Goal: Communication & Community: Connect with others

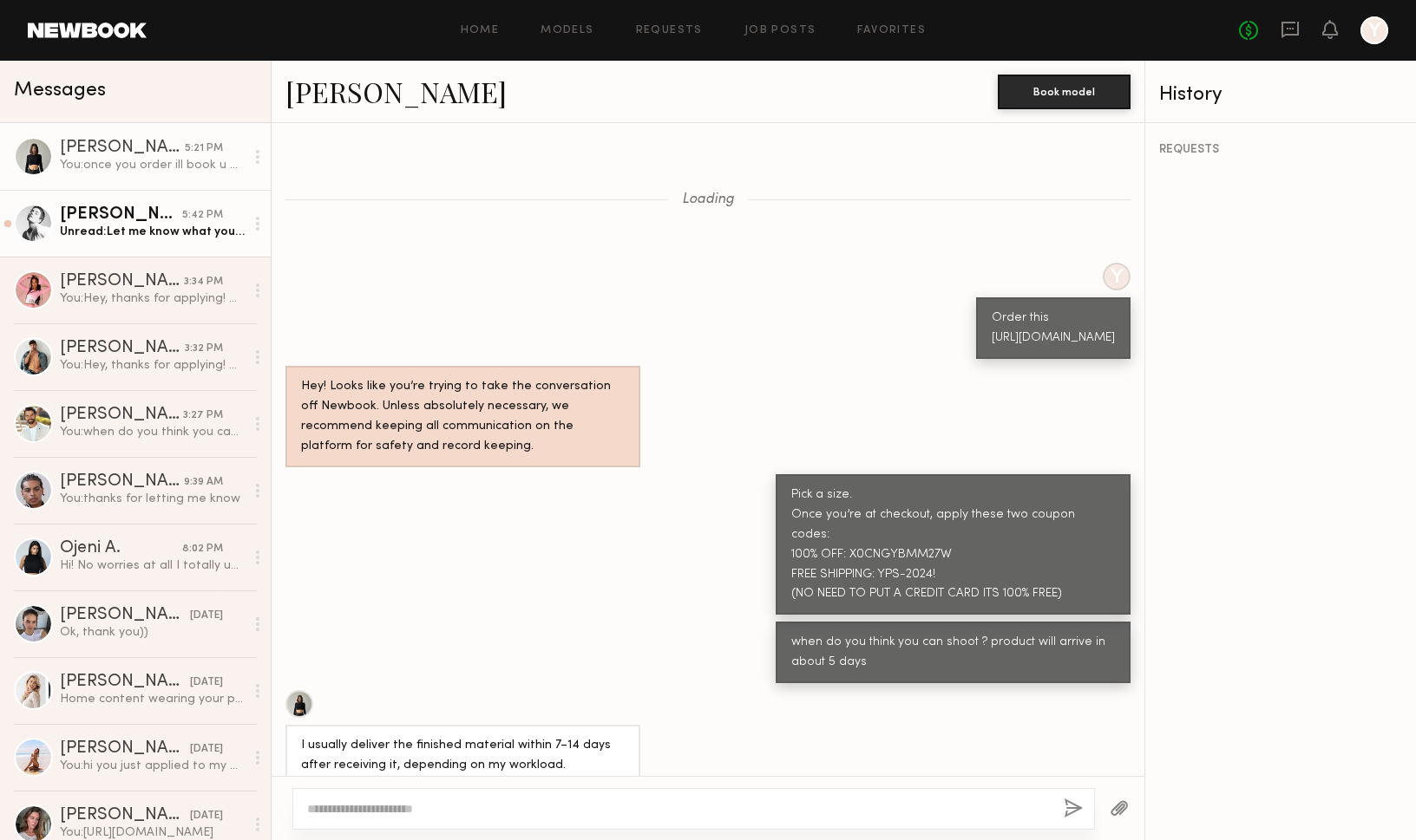
scroll to position [1141, 0]
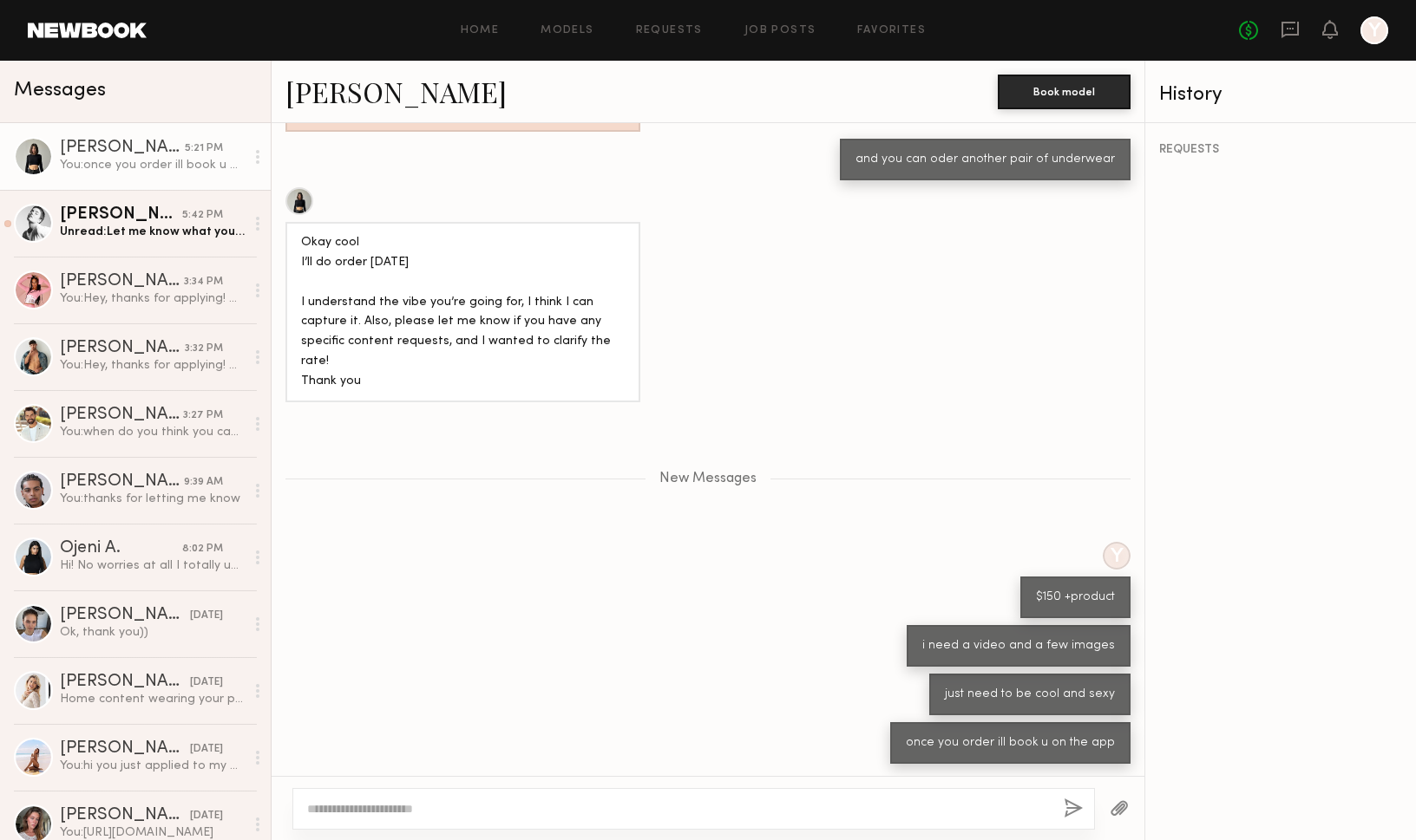
click at [159, 139] on link "[PERSON_NAME] 5:21 PM You: once you order ill book u on the app" at bounding box center [135, 156] width 271 height 66
click at [1288, 34] on icon at bounding box center [1290, 30] width 17 height 16
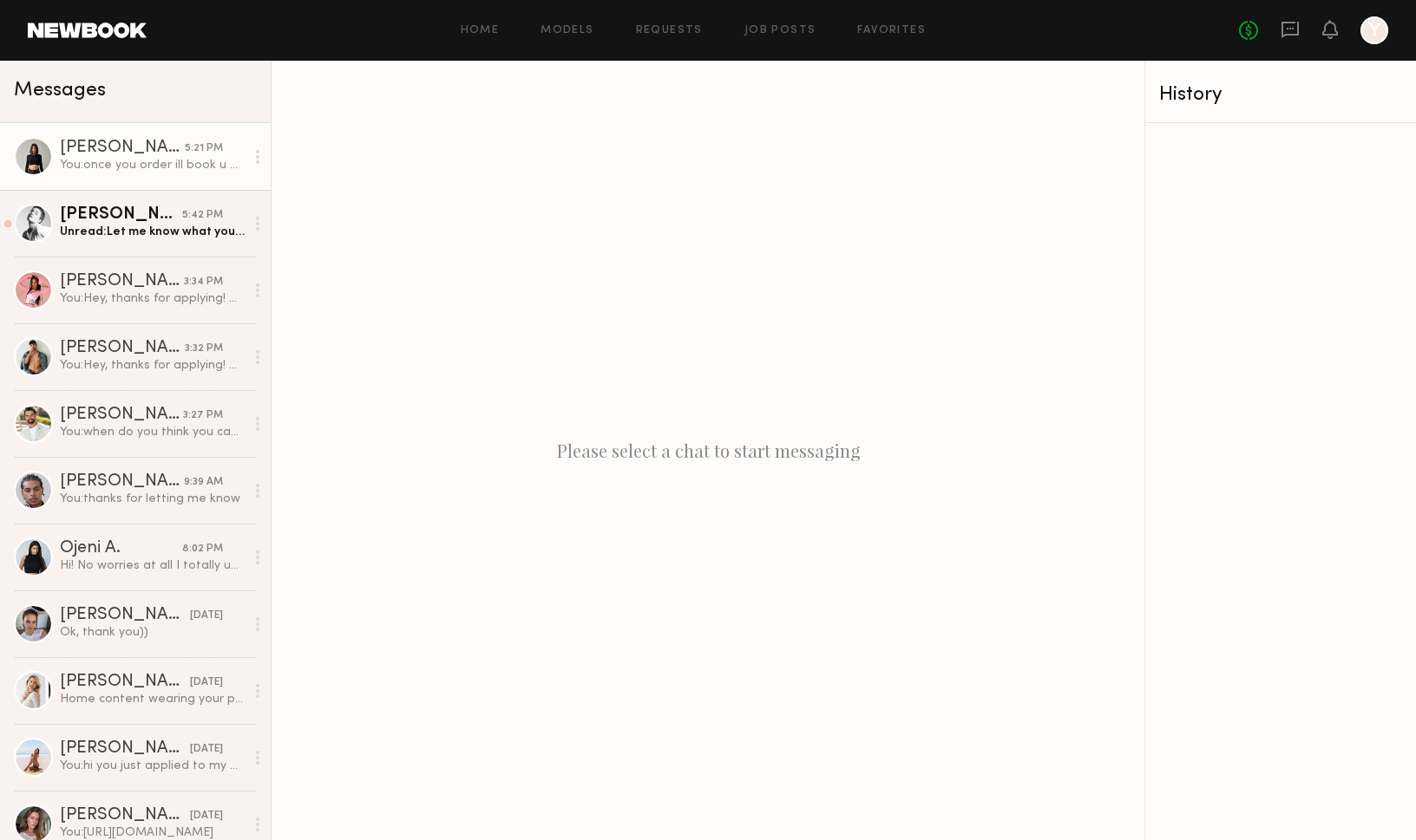
click at [180, 148] on div "[PERSON_NAME]" at bounding box center [122, 148] width 125 height 17
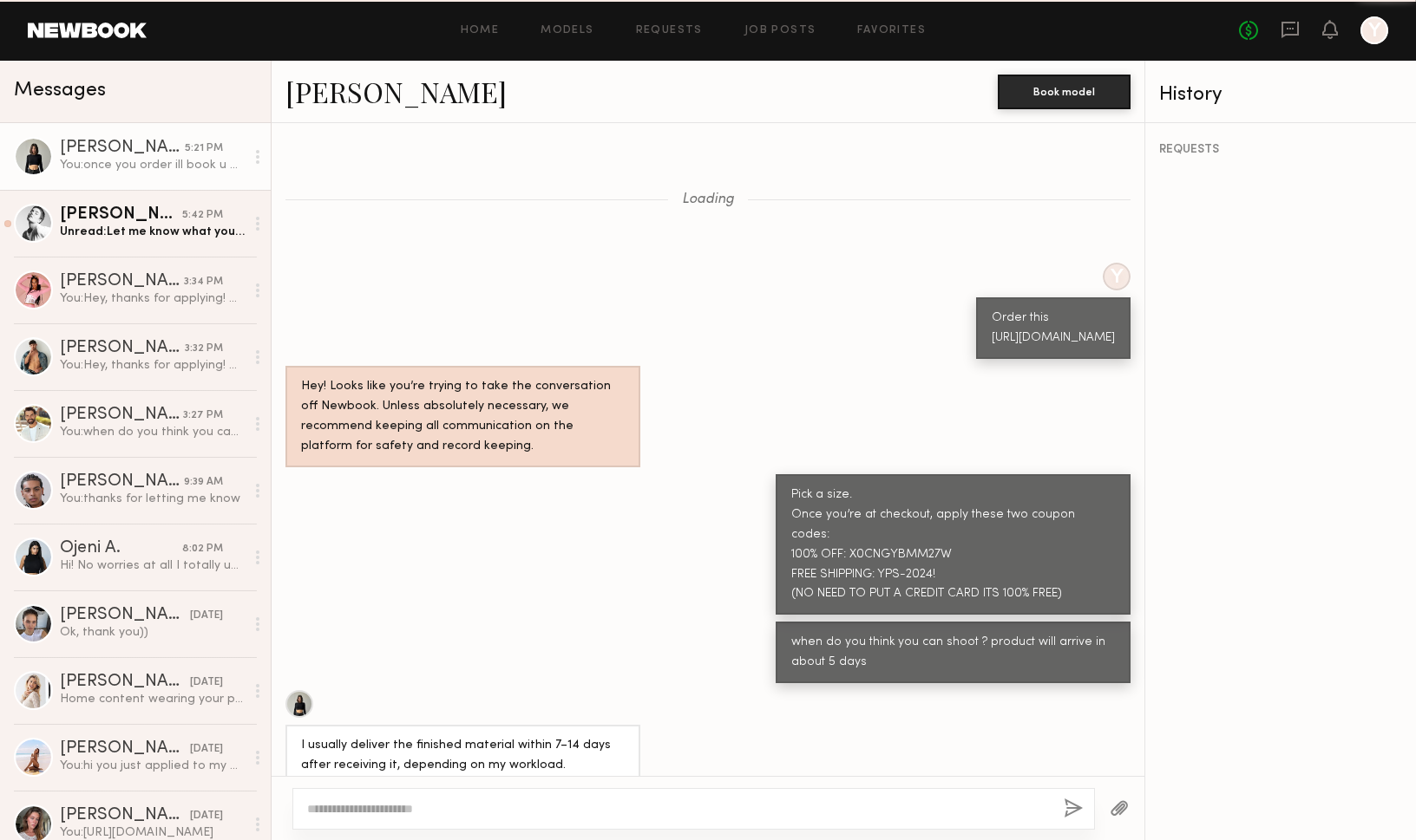
scroll to position [1009, 0]
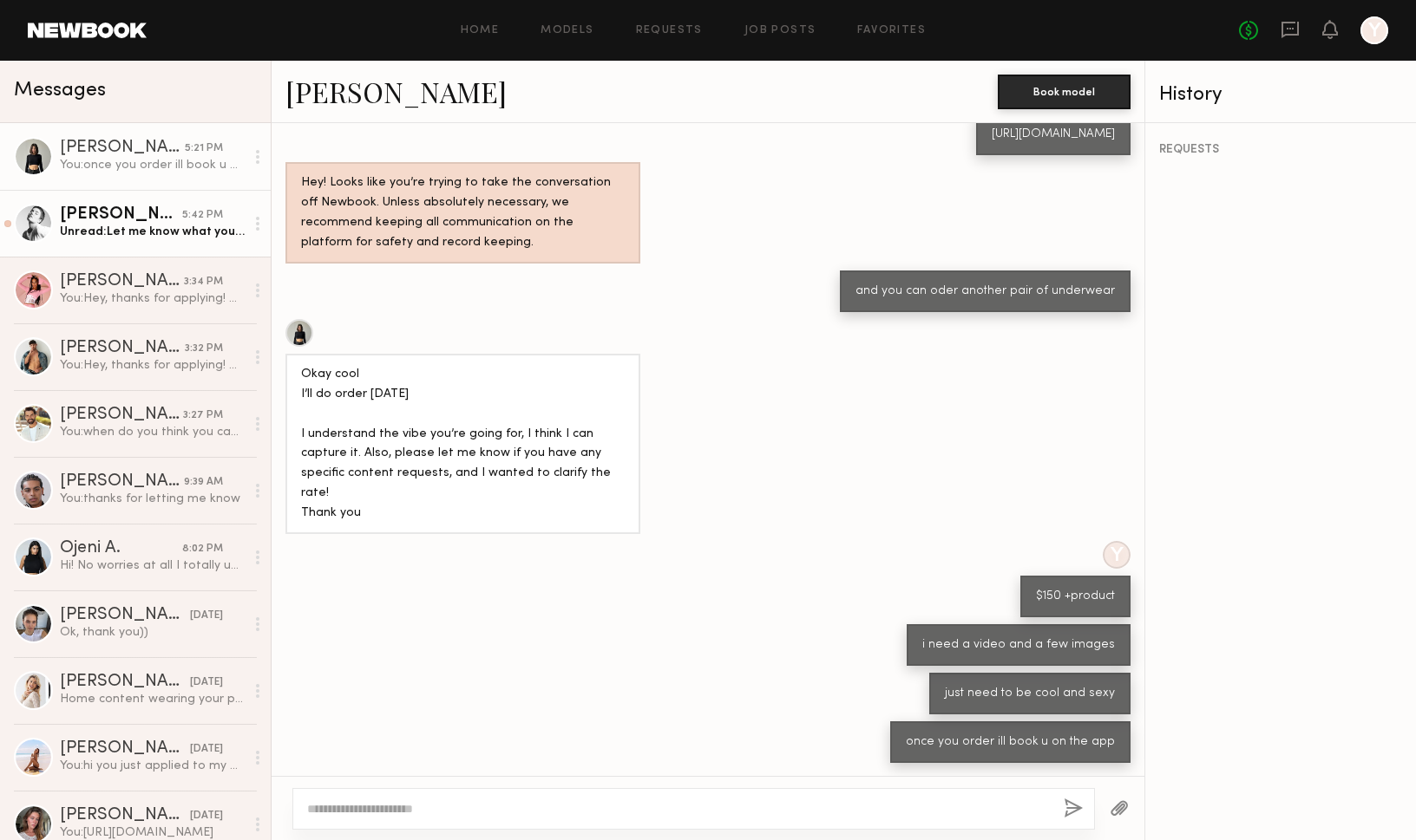
click at [157, 238] on div "Unread: Let me know what you need from me next." at bounding box center [152, 232] width 185 height 16
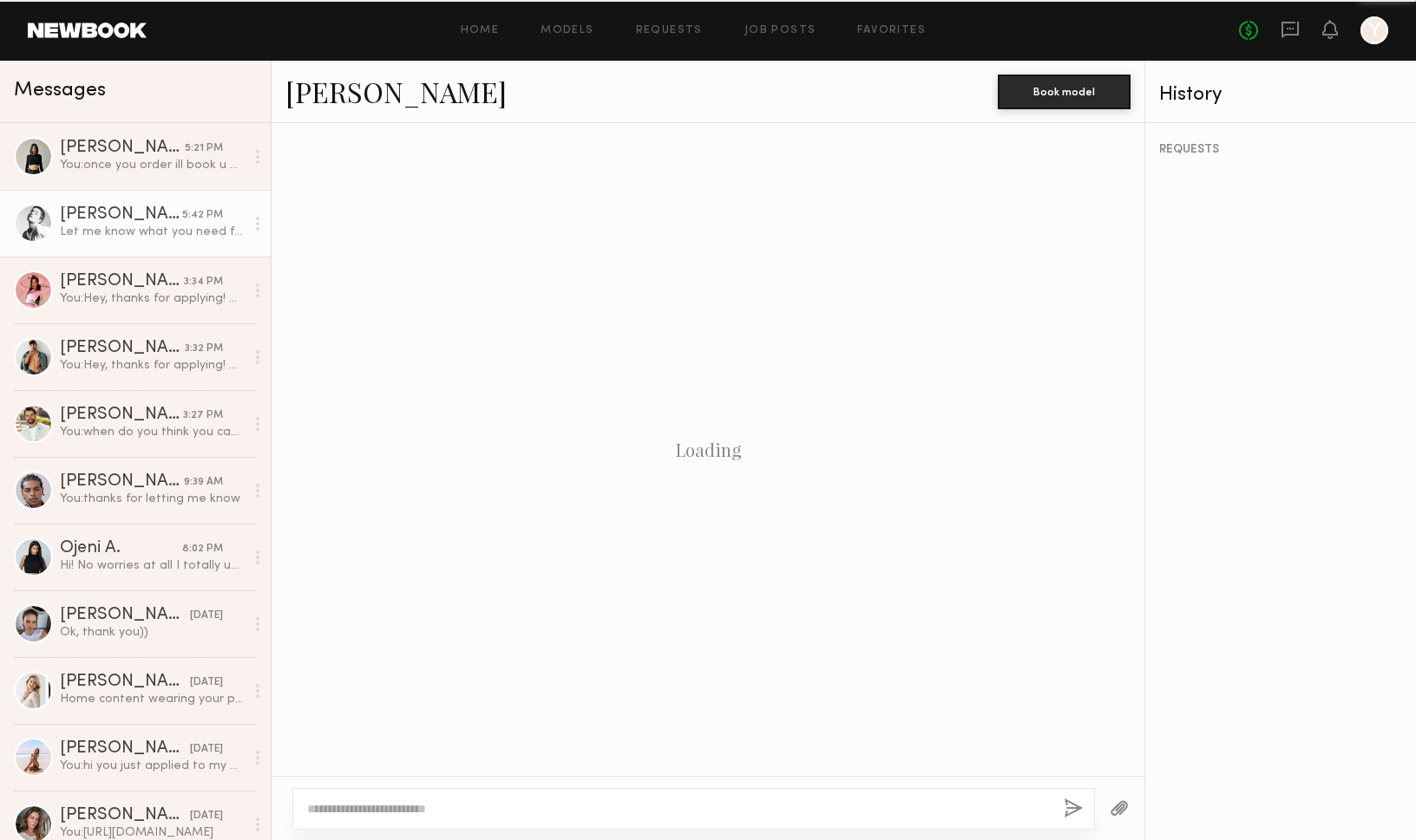
scroll to position [296, 0]
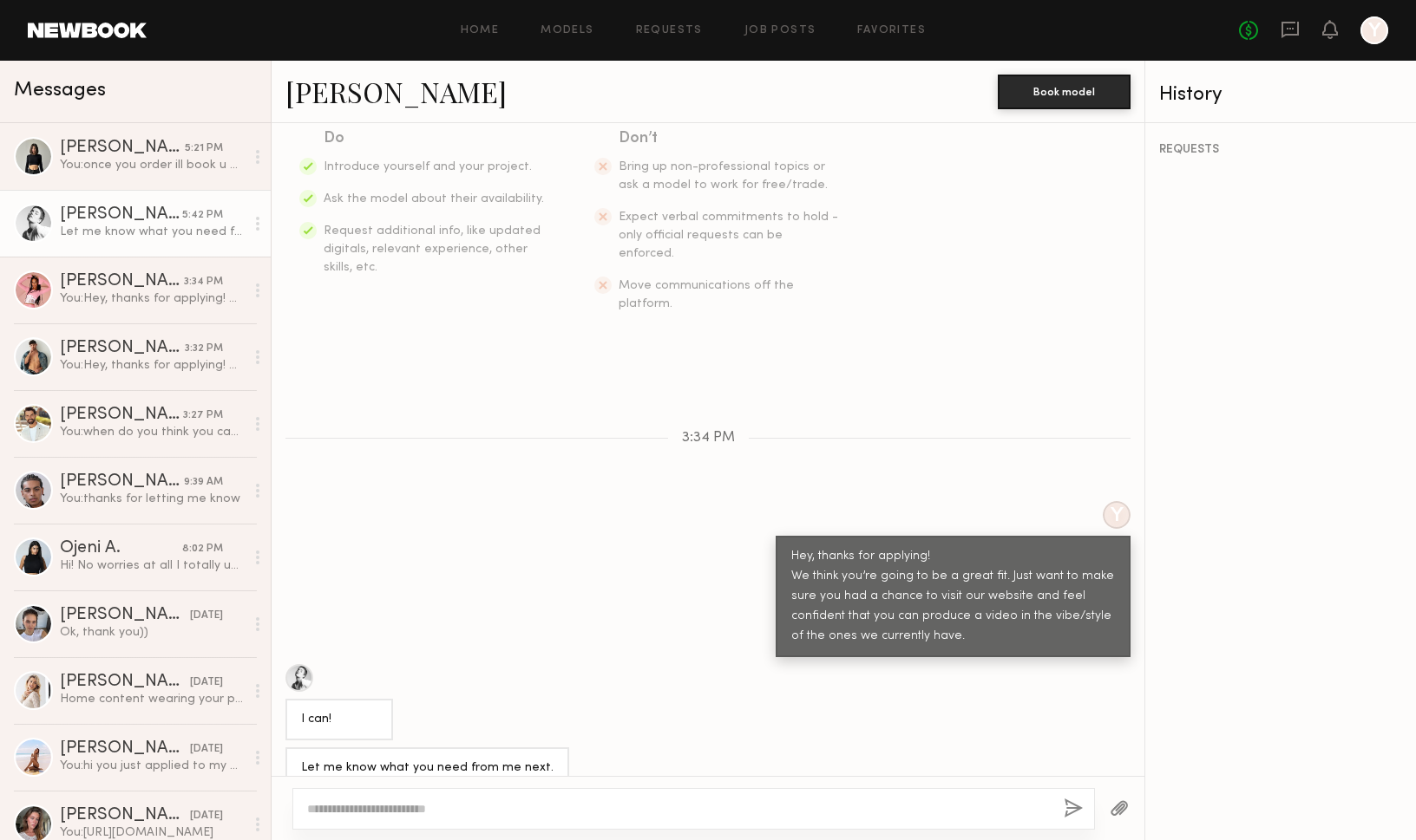
click at [334, 97] on link "[PERSON_NAME]" at bounding box center [395, 91] width 222 height 38
click at [156, 162] on div "You: once you order ill book u on the app" at bounding box center [152, 165] width 185 height 16
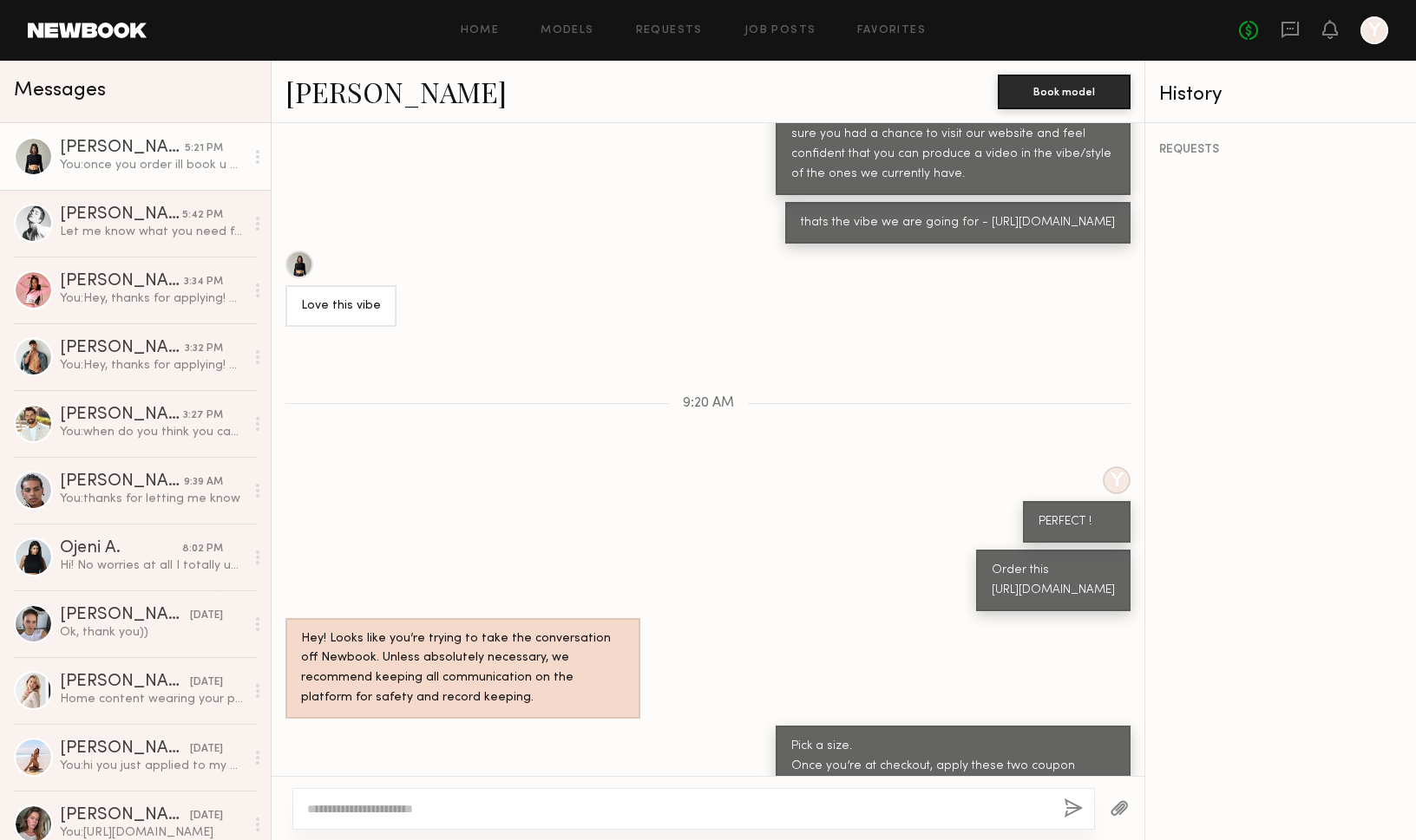
scroll to position [750, 0]
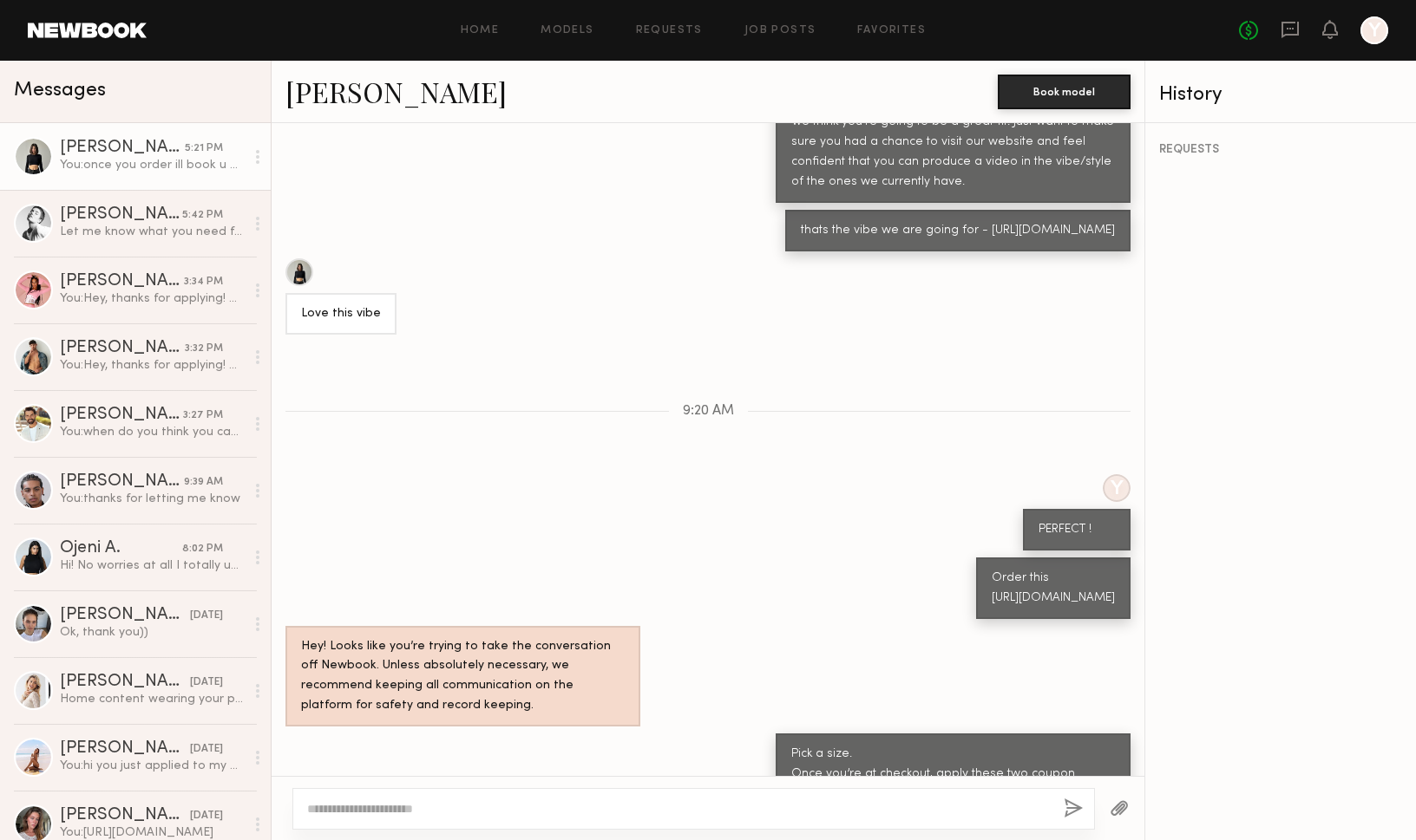
drag, startPoint x: 783, startPoint y: 201, endPoint x: 881, endPoint y: 270, distance: 119.9
click at [881, 252] on div "thats the vibe we are going for - [URL][DOMAIN_NAME]" at bounding box center [957, 230] width 345 height 41
copy div "thats the vibe we are going for - [URL][DOMAIN_NAME]"
click at [156, 229] on div "Let me know what you need from me next." at bounding box center [152, 232] width 185 height 16
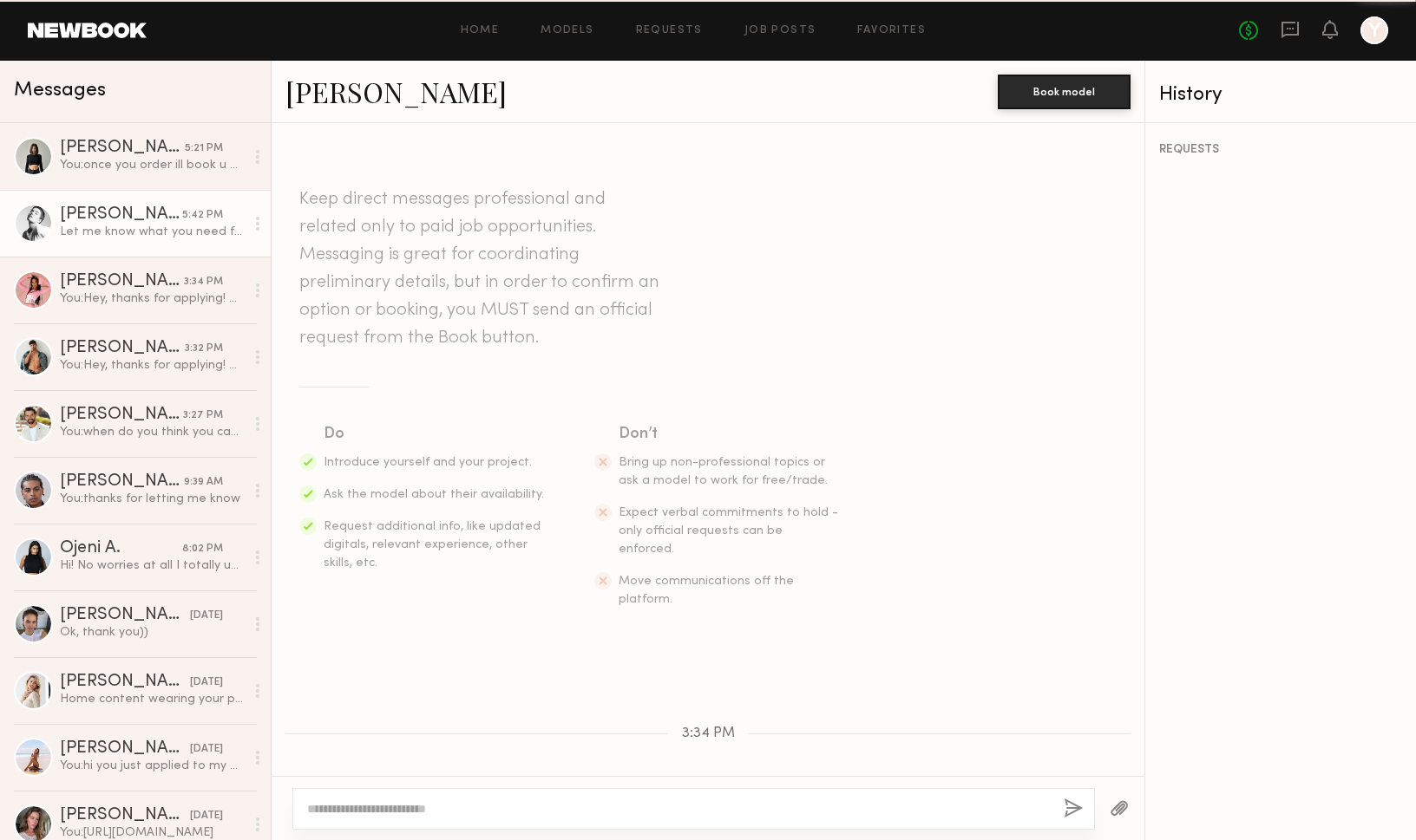
scroll to position [296, 0]
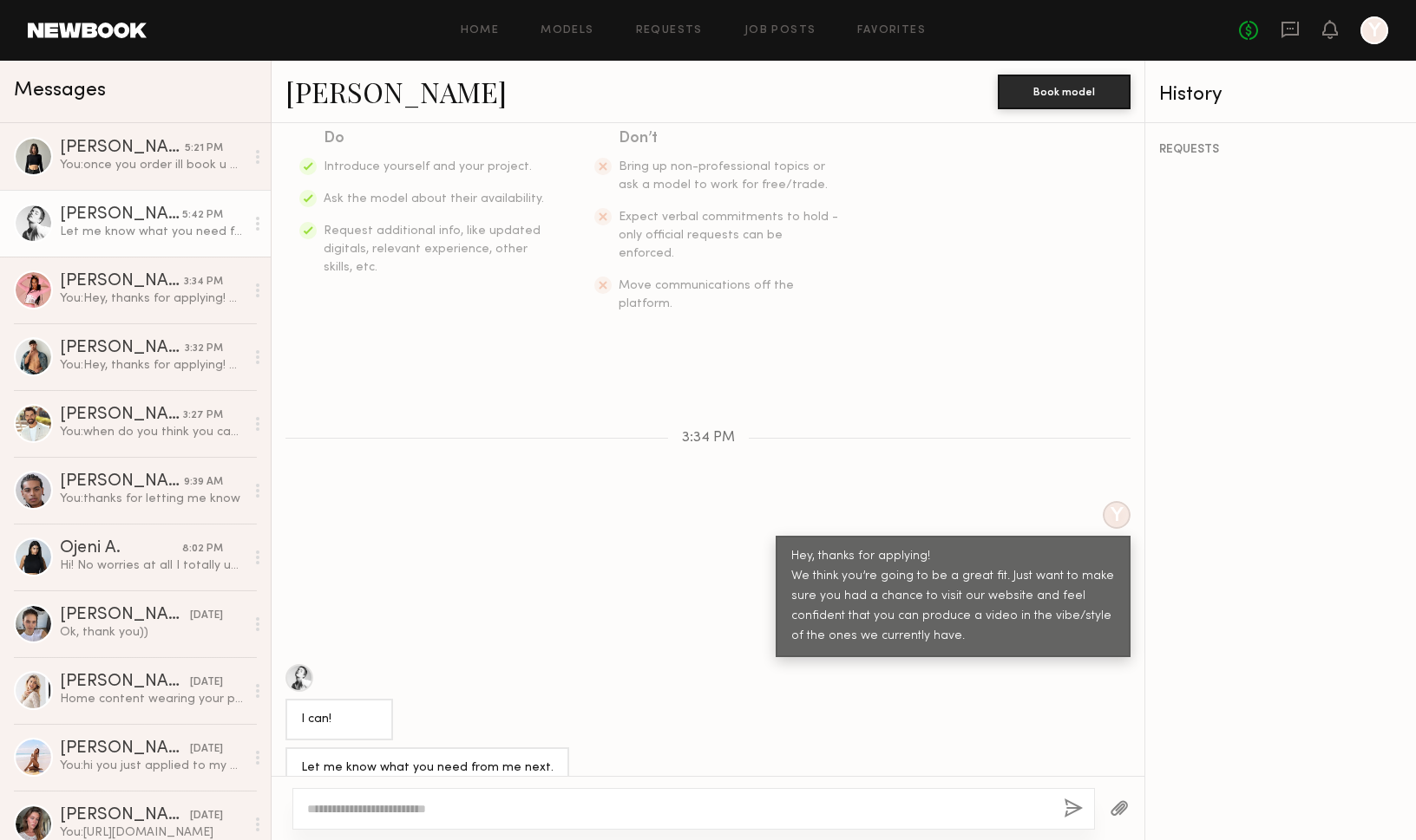
click at [509, 803] on textarea at bounding box center [678, 809] width 743 height 17
type textarea "*******"
click at [1075, 813] on button "button" at bounding box center [1073, 810] width 19 height 22
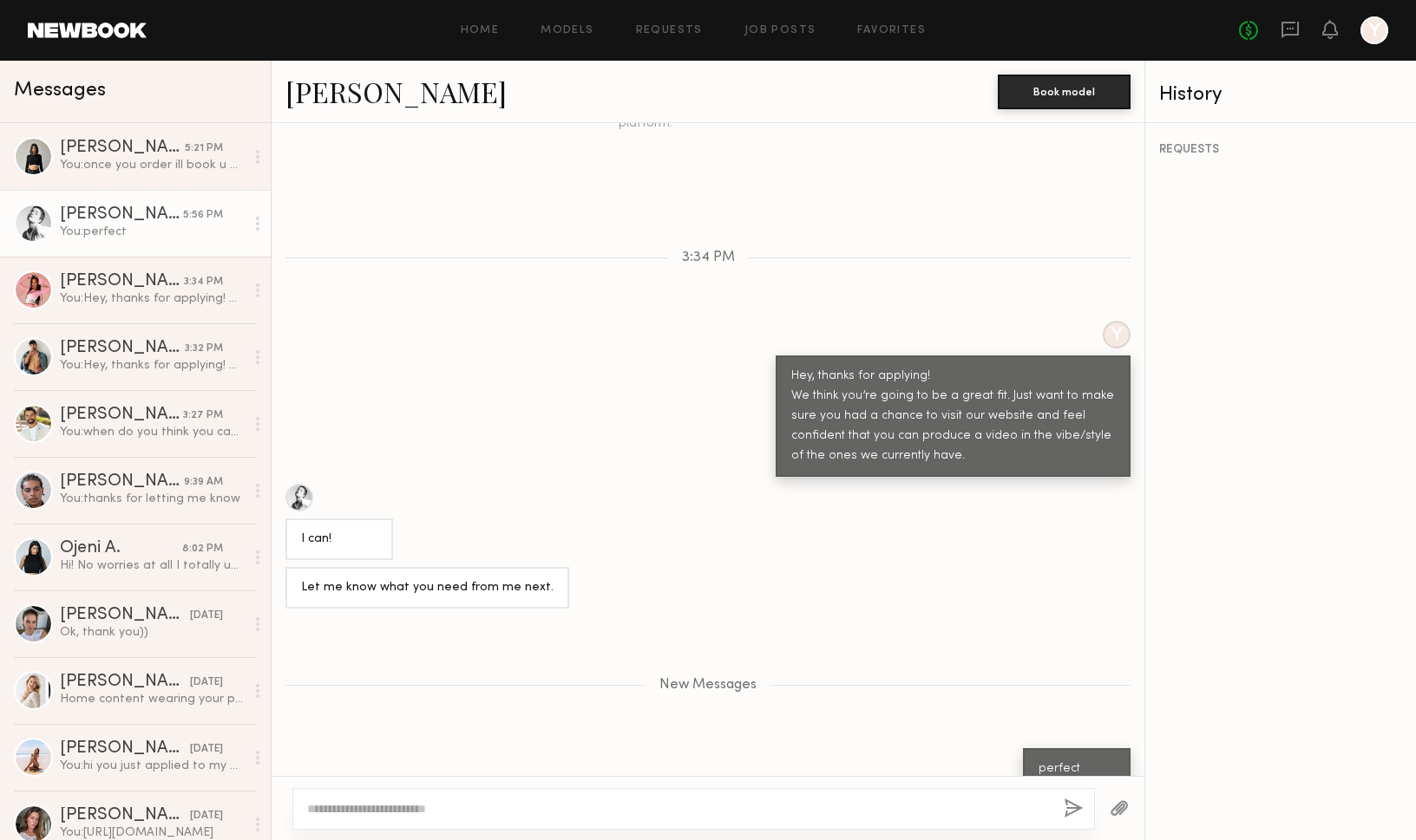
click at [870, 810] on textarea at bounding box center [678, 809] width 743 height 17
paste textarea "**********"
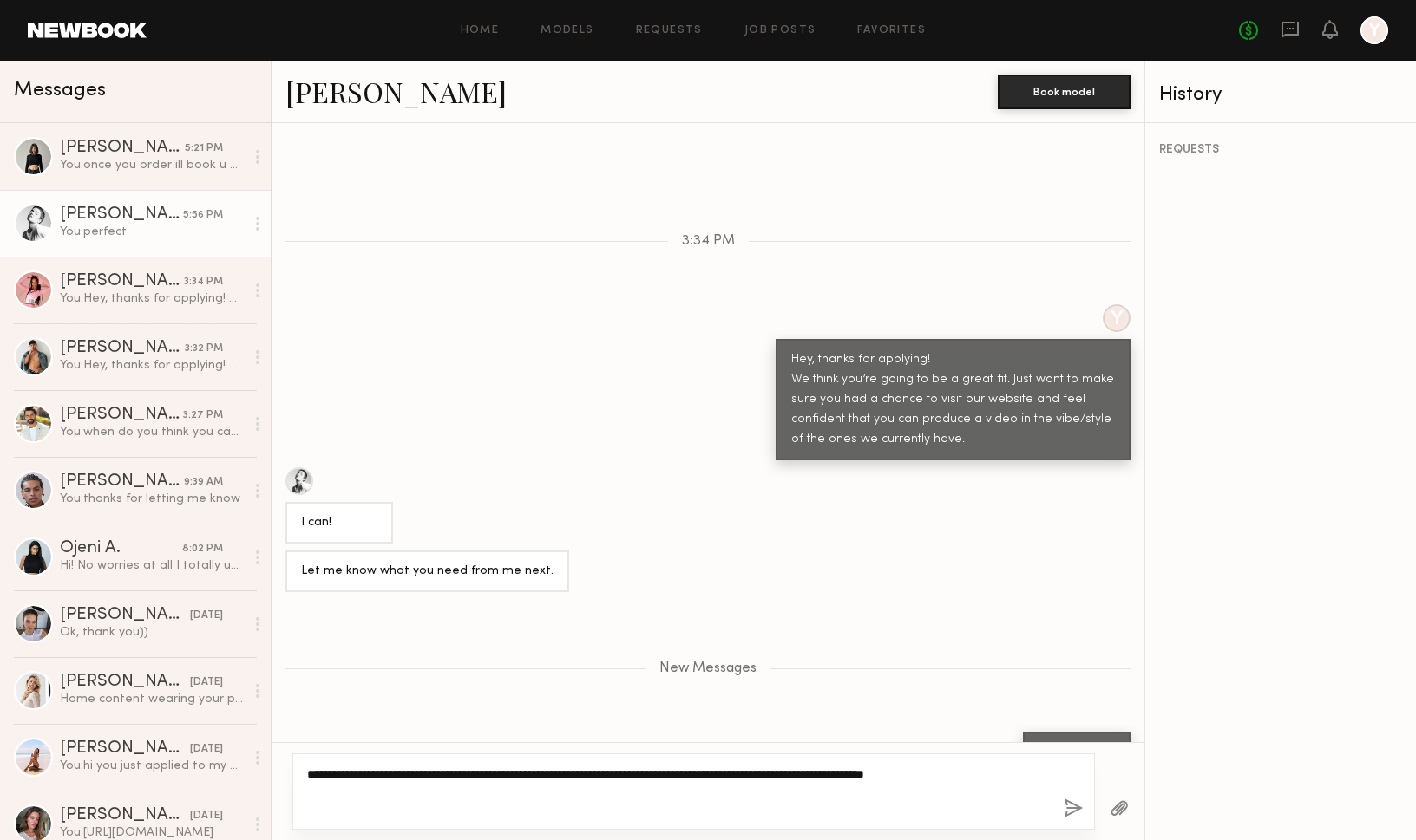
type textarea "**********"
click at [1075, 811] on button "button" at bounding box center [1073, 810] width 19 height 22
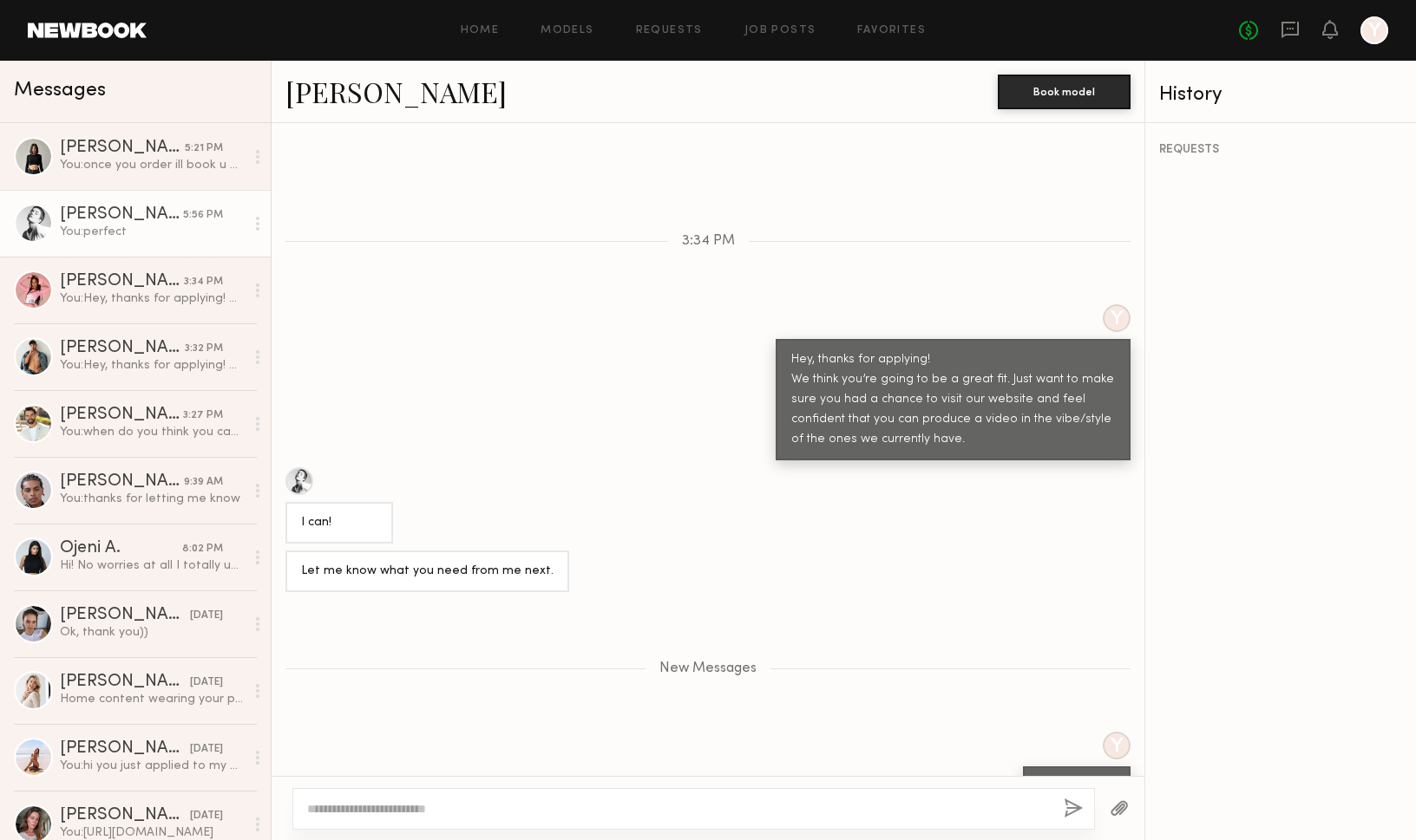
scroll to position [619, 0]
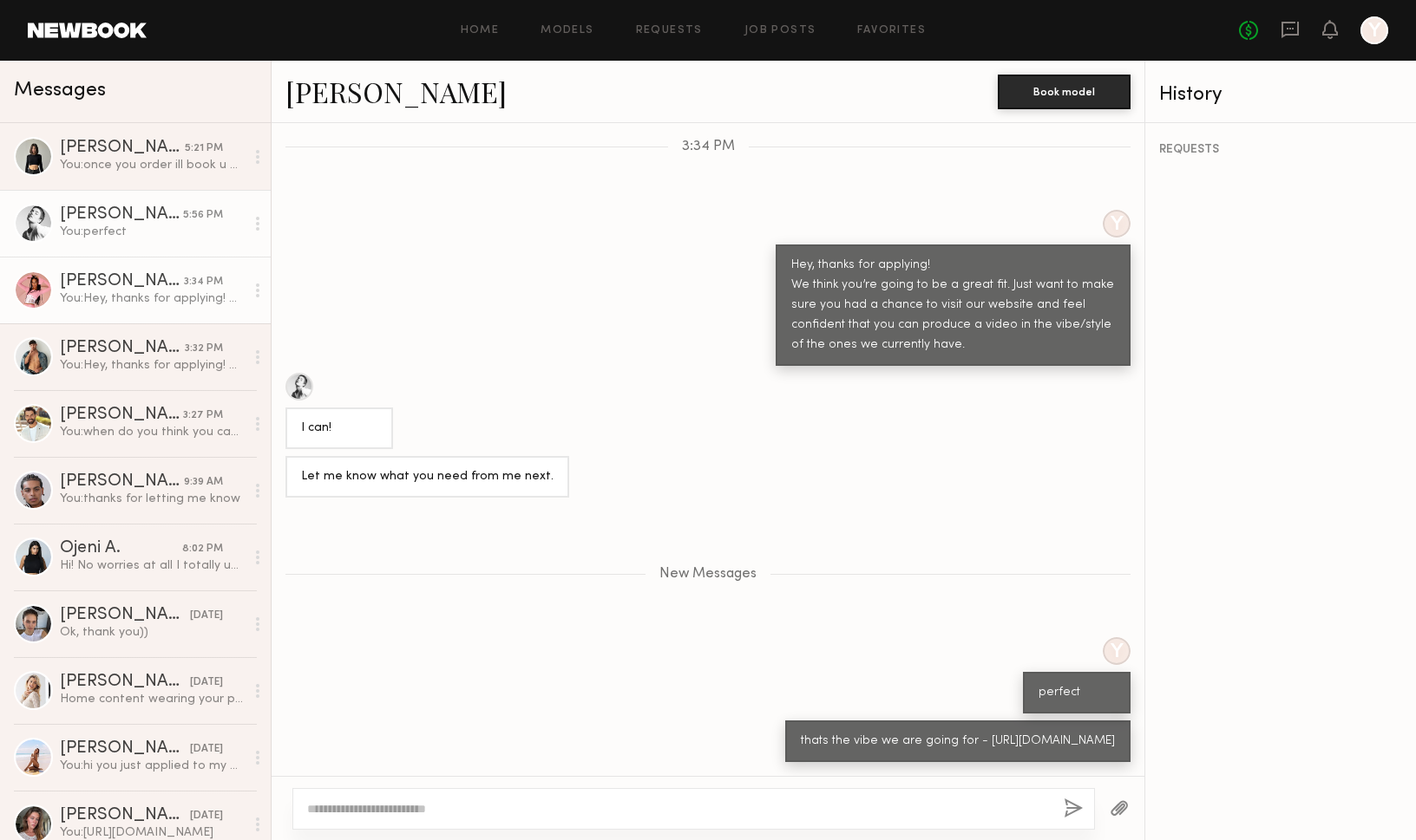
click at [200, 285] on div "3:34 PM" at bounding box center [204, 282] width 39 height 16
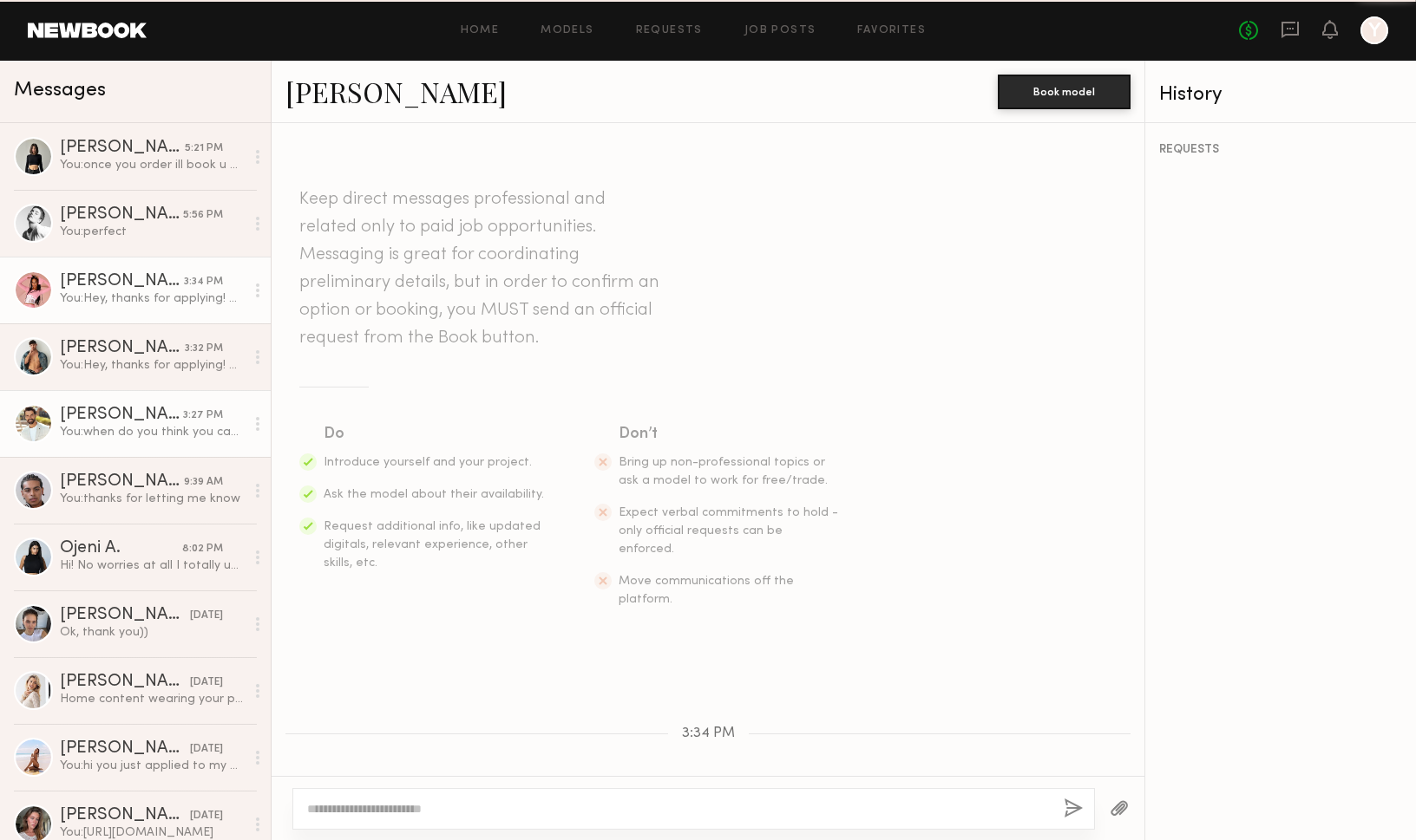
scroll to position [165, 0]
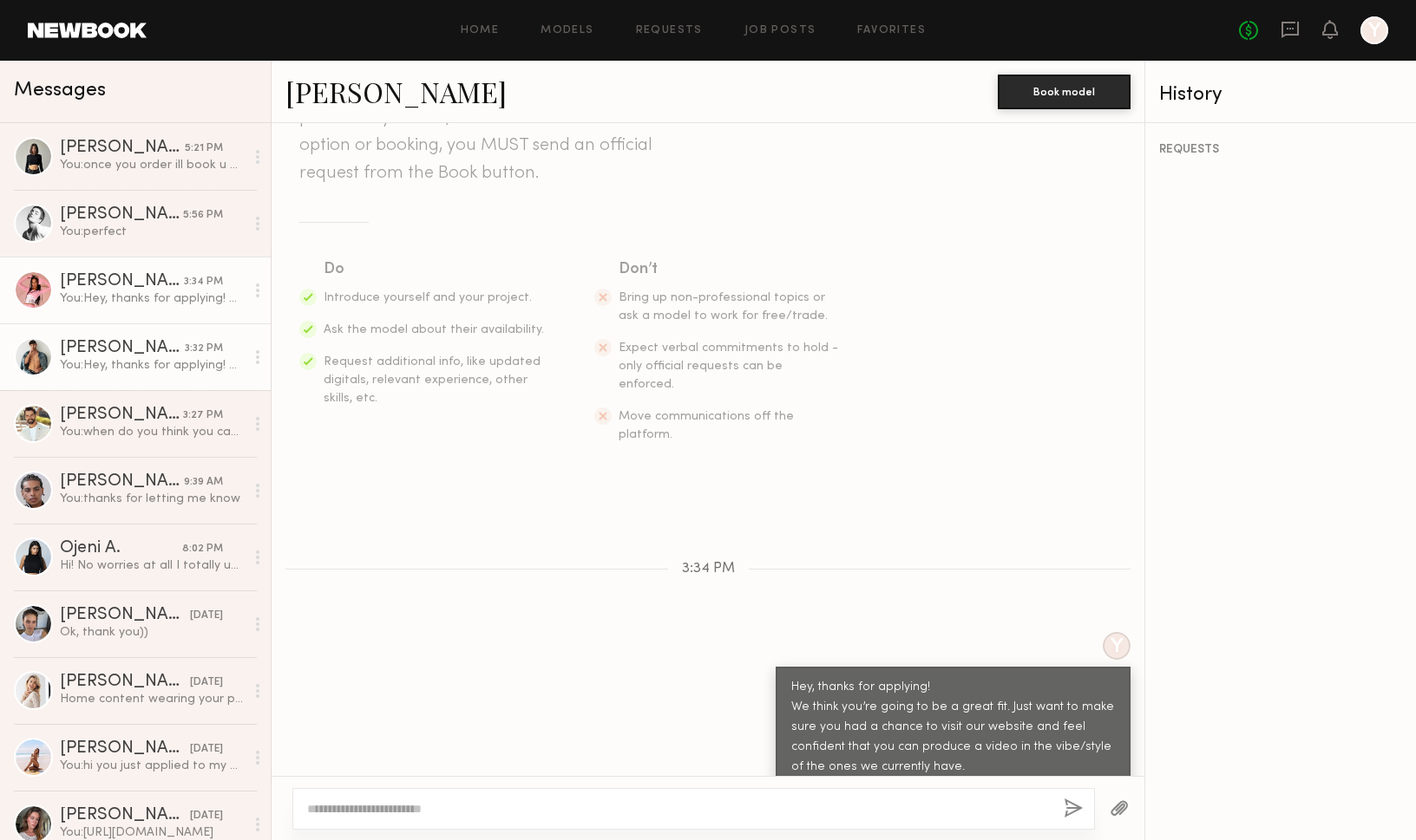
click at [163, 368] on div "You: Hey, thanks for applying! We think you’re going to be a great fit. Just wa…" at bounding box center [152, 366] width 185 height 16
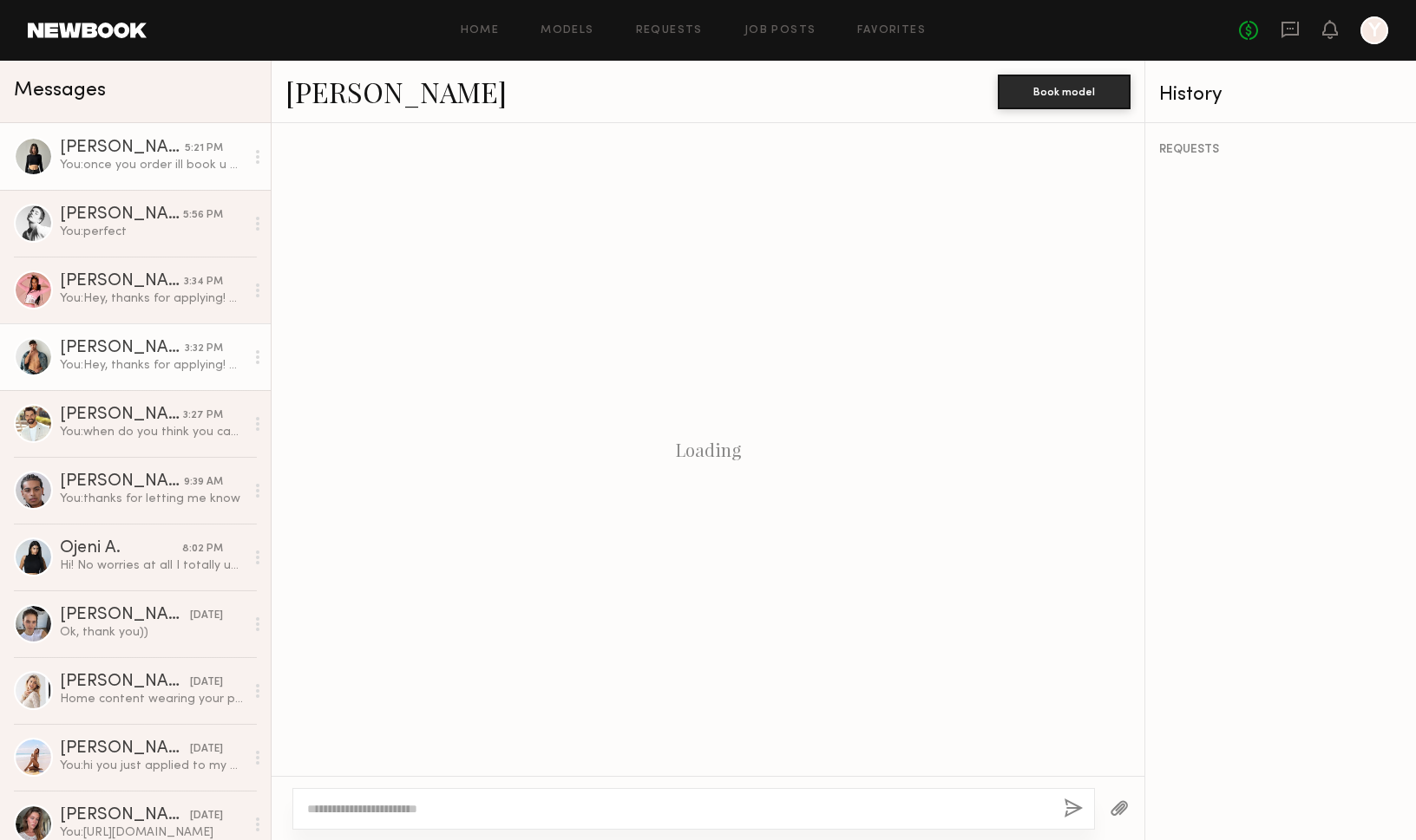
scroll to position [204, 0]
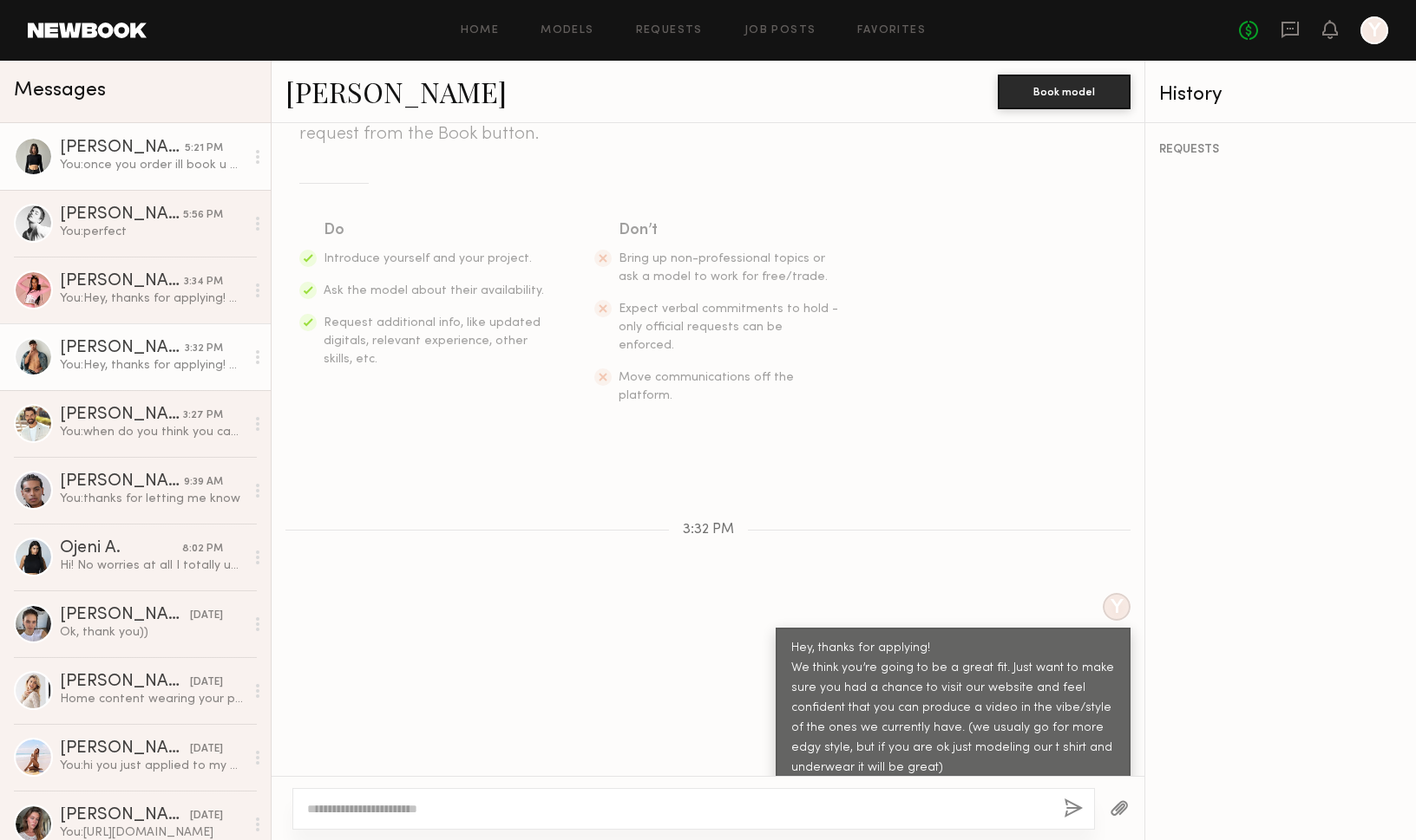
click at [161, 169] on div "You: once you order ill book u on the app" at bounding box center [152, 165] width 185 height 16
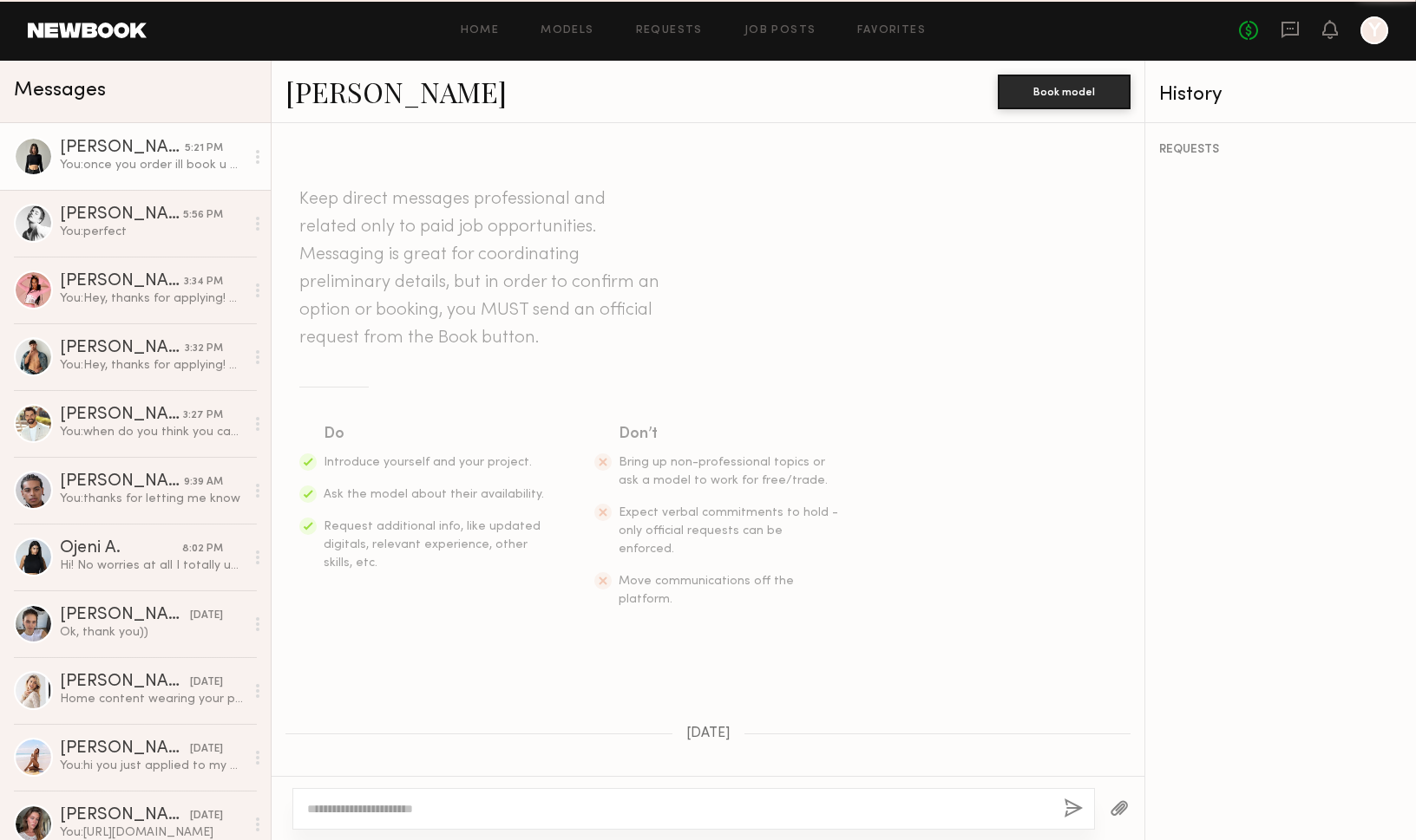
scroll to position [2053, 0]
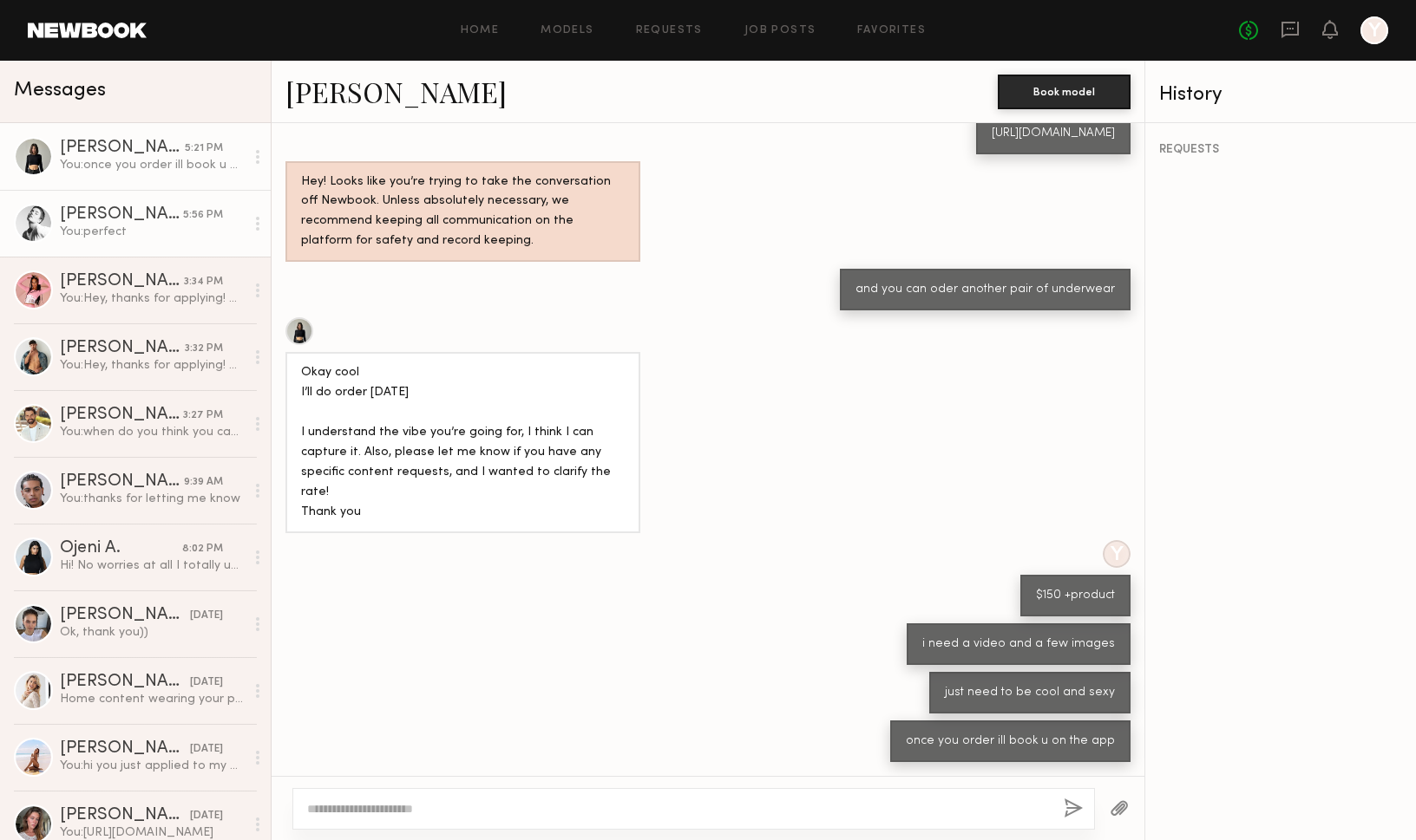
click at [172, 212] on div "[PERSON_NAME]" at bounding box center [121, 214] width 123 height 17
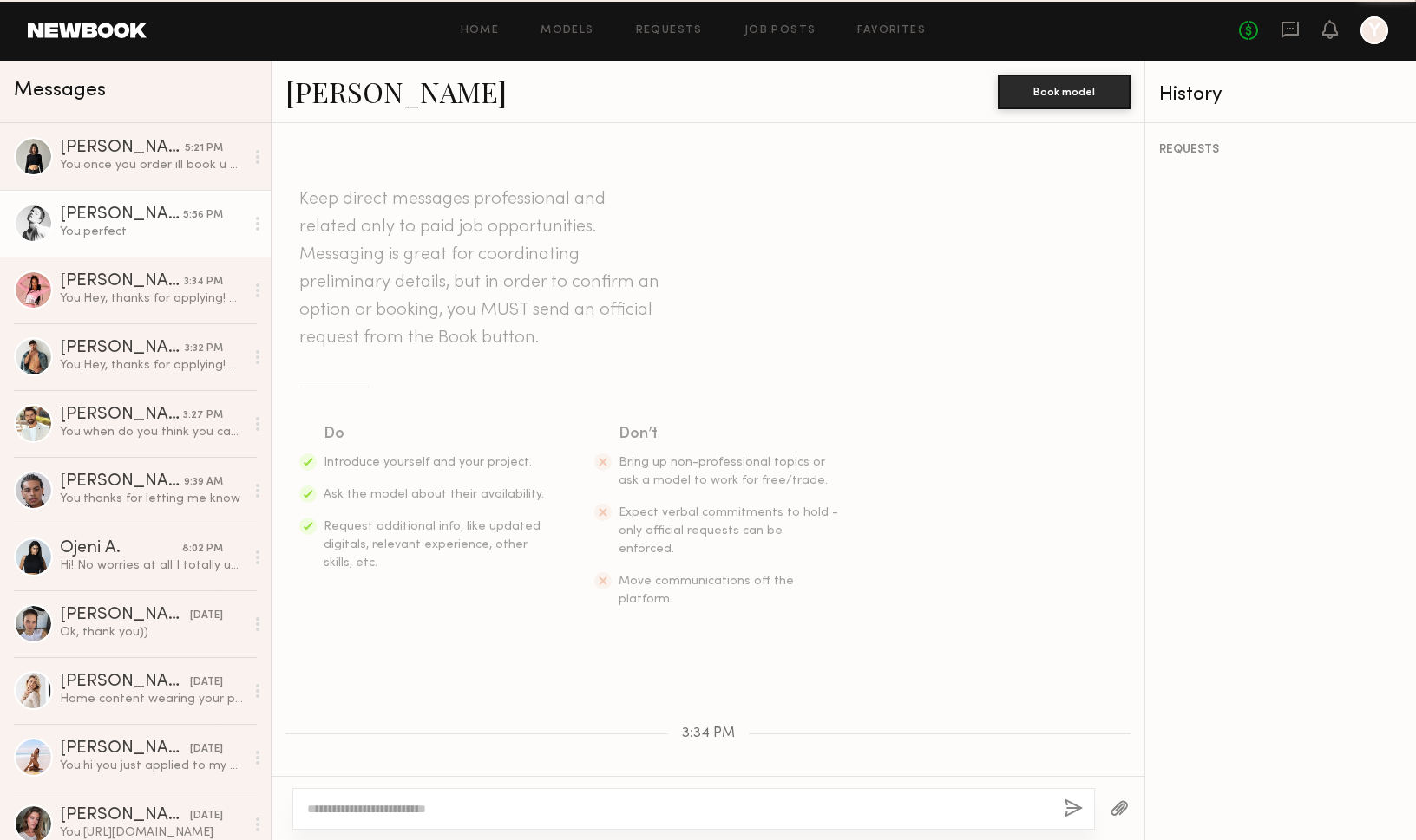
scroll to position [488, 0]
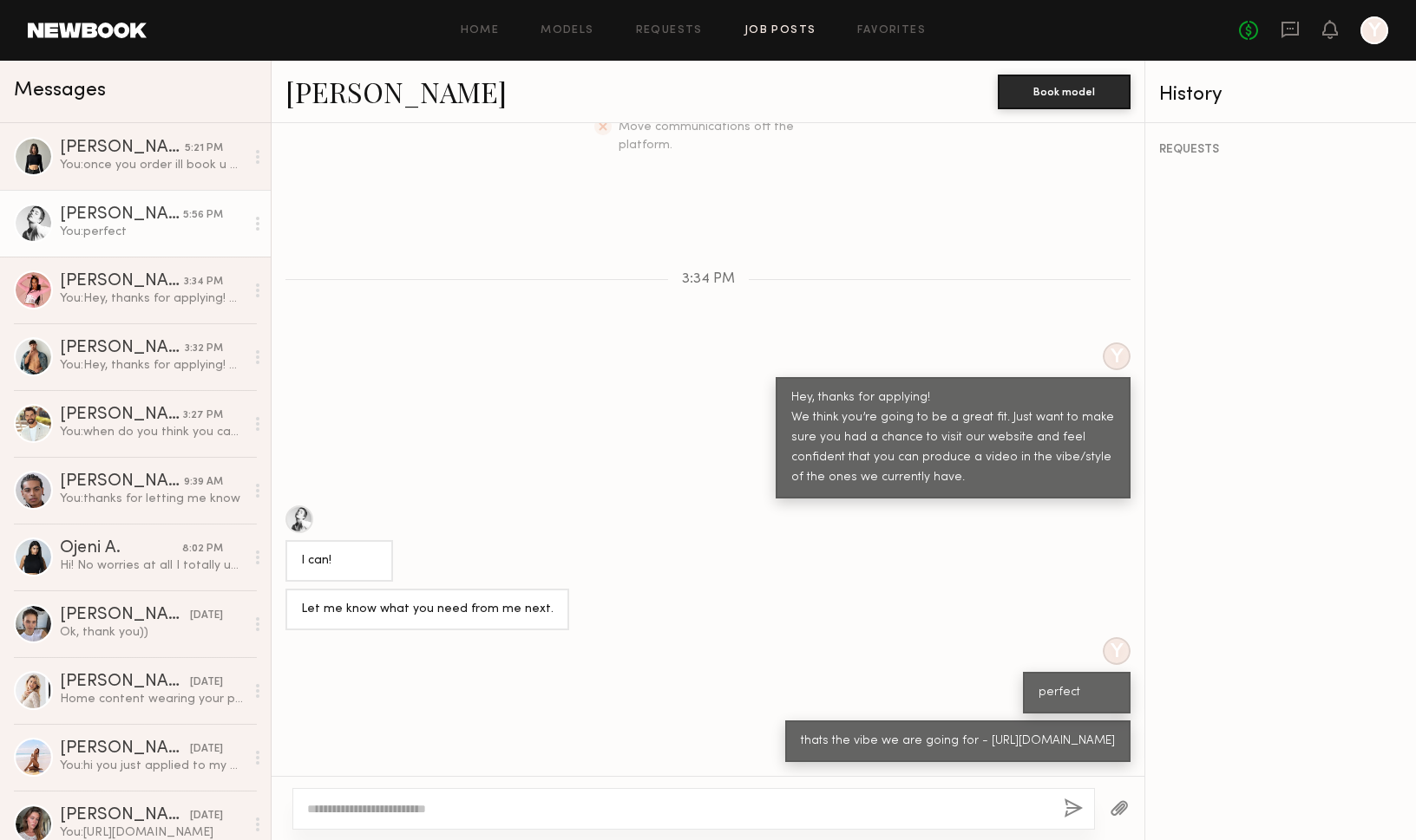
click at [766, 36] on link "Job Posts" at bounding box center [780, 30] width 72 height 12
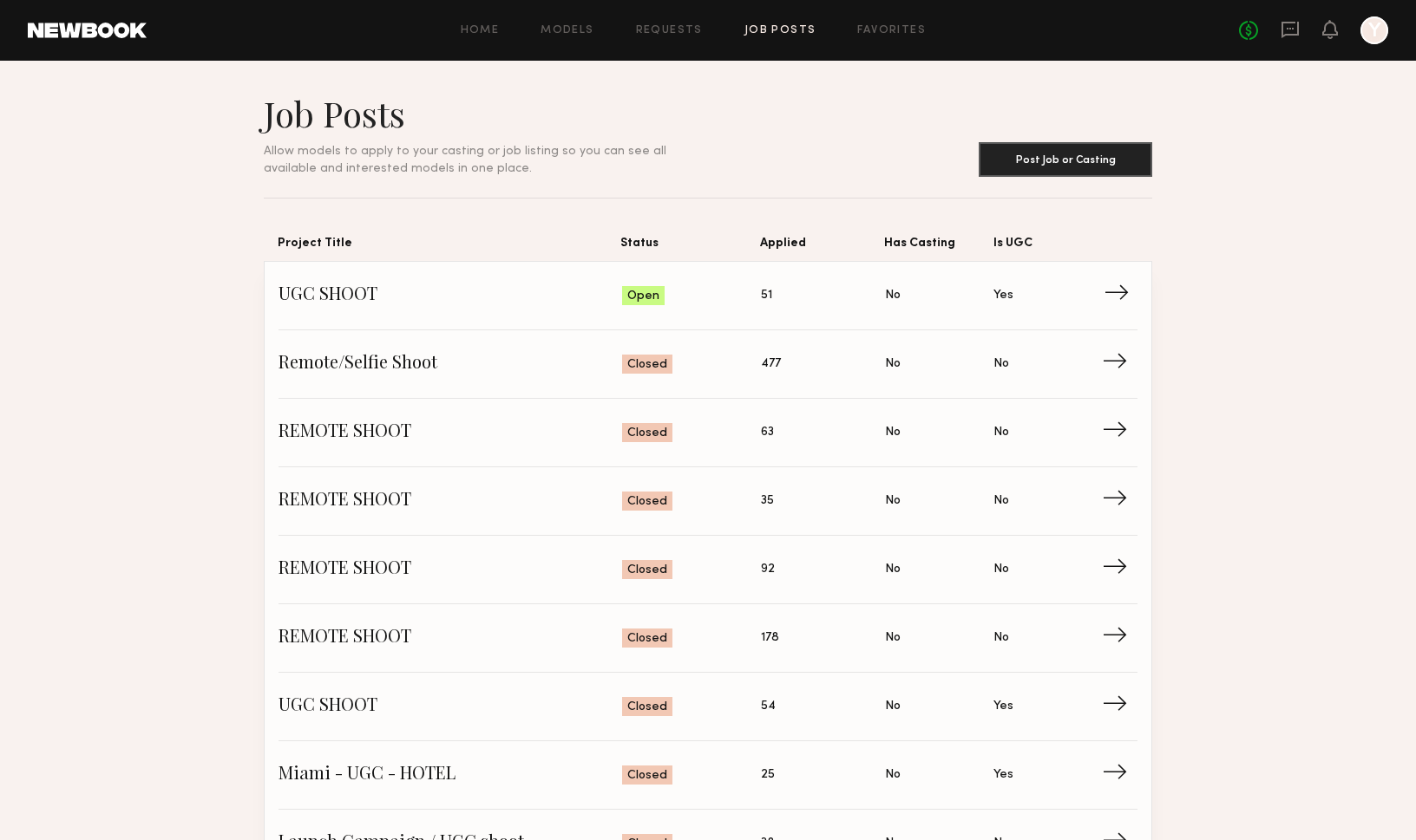
click at [352, 293] on span "UGC SHOOT" at bounding box center [450, 295] width 343 height 26
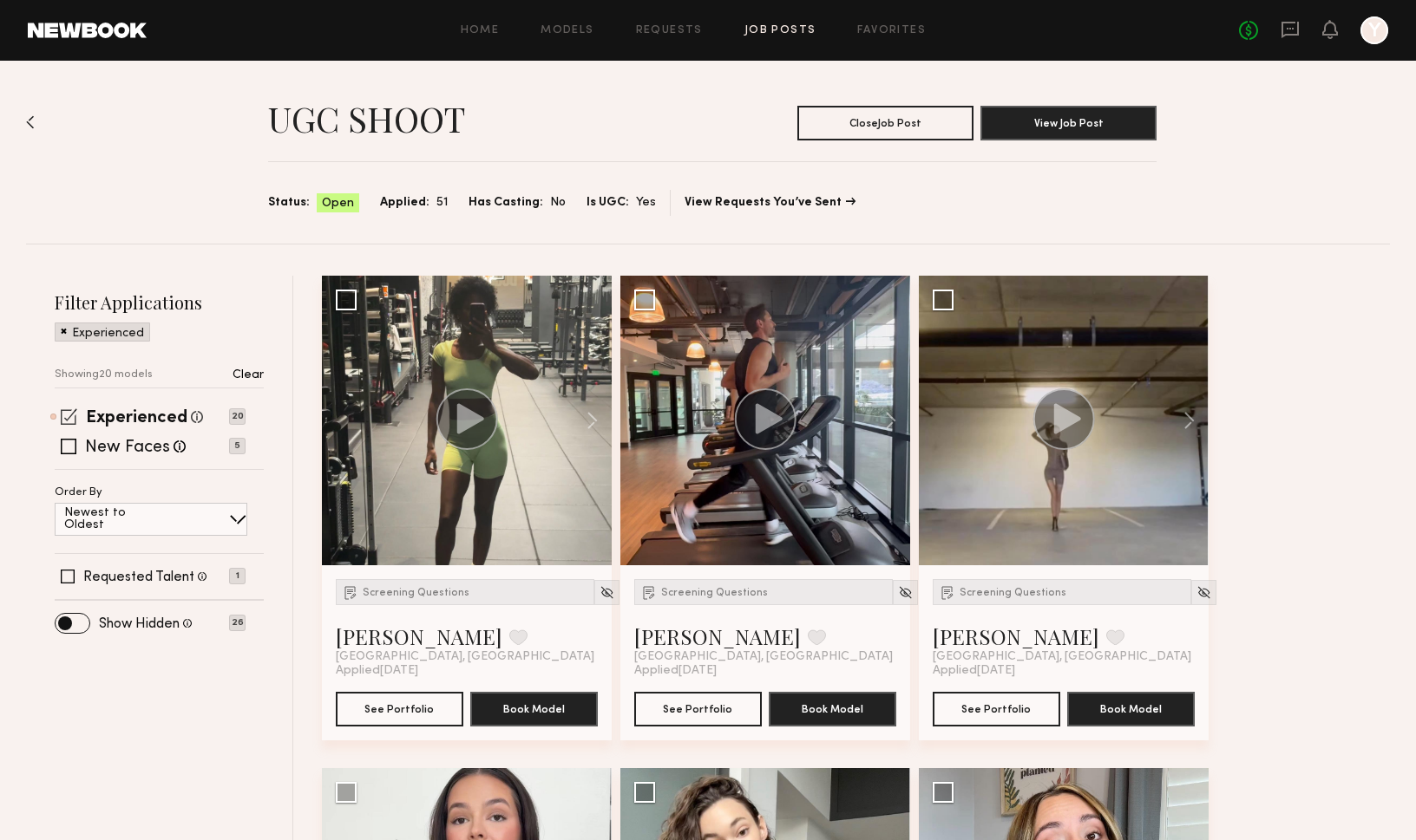
click at [75, 418] on span at bounding box center [69, 417] width 16 height 16
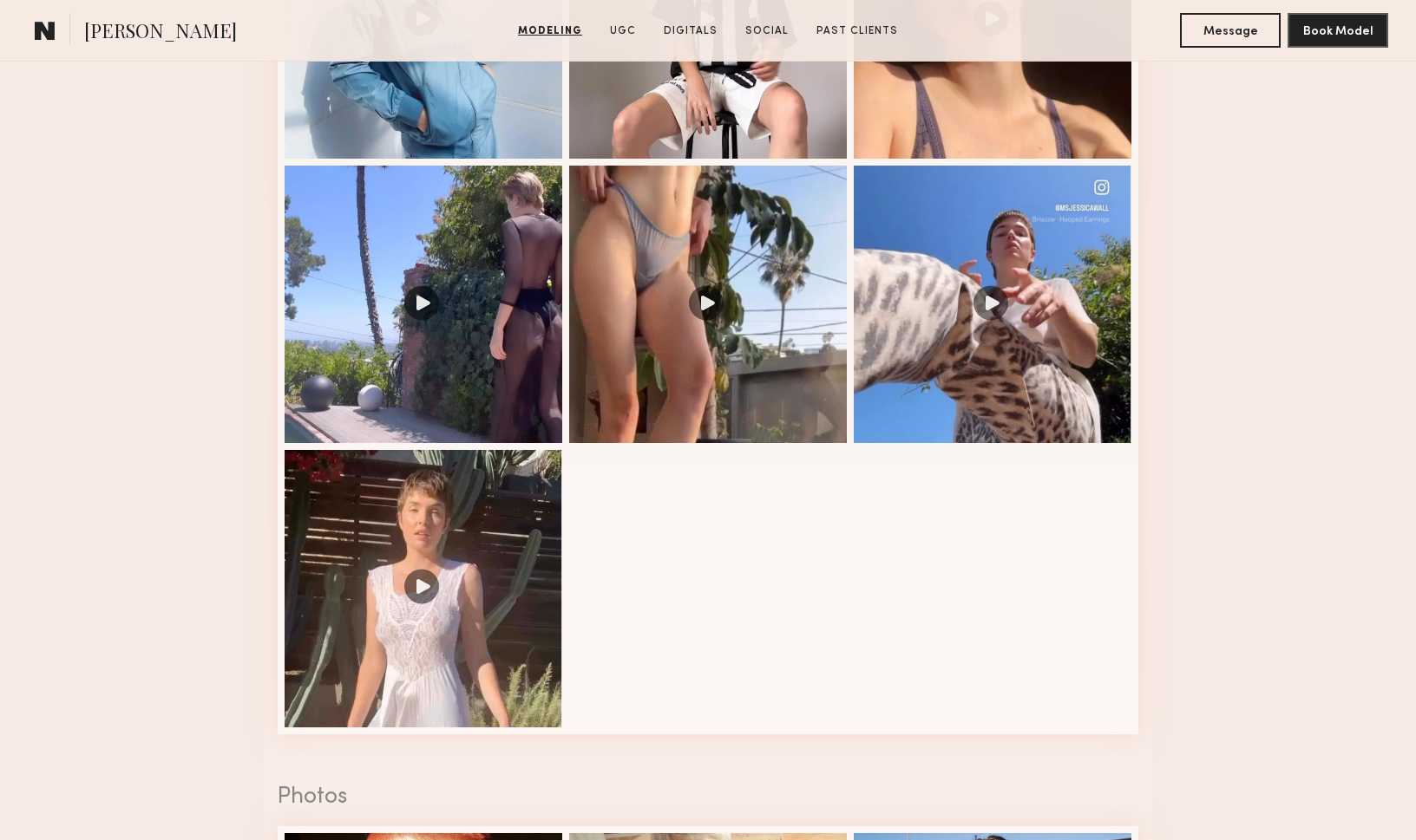
scroll to position [2081, 0]
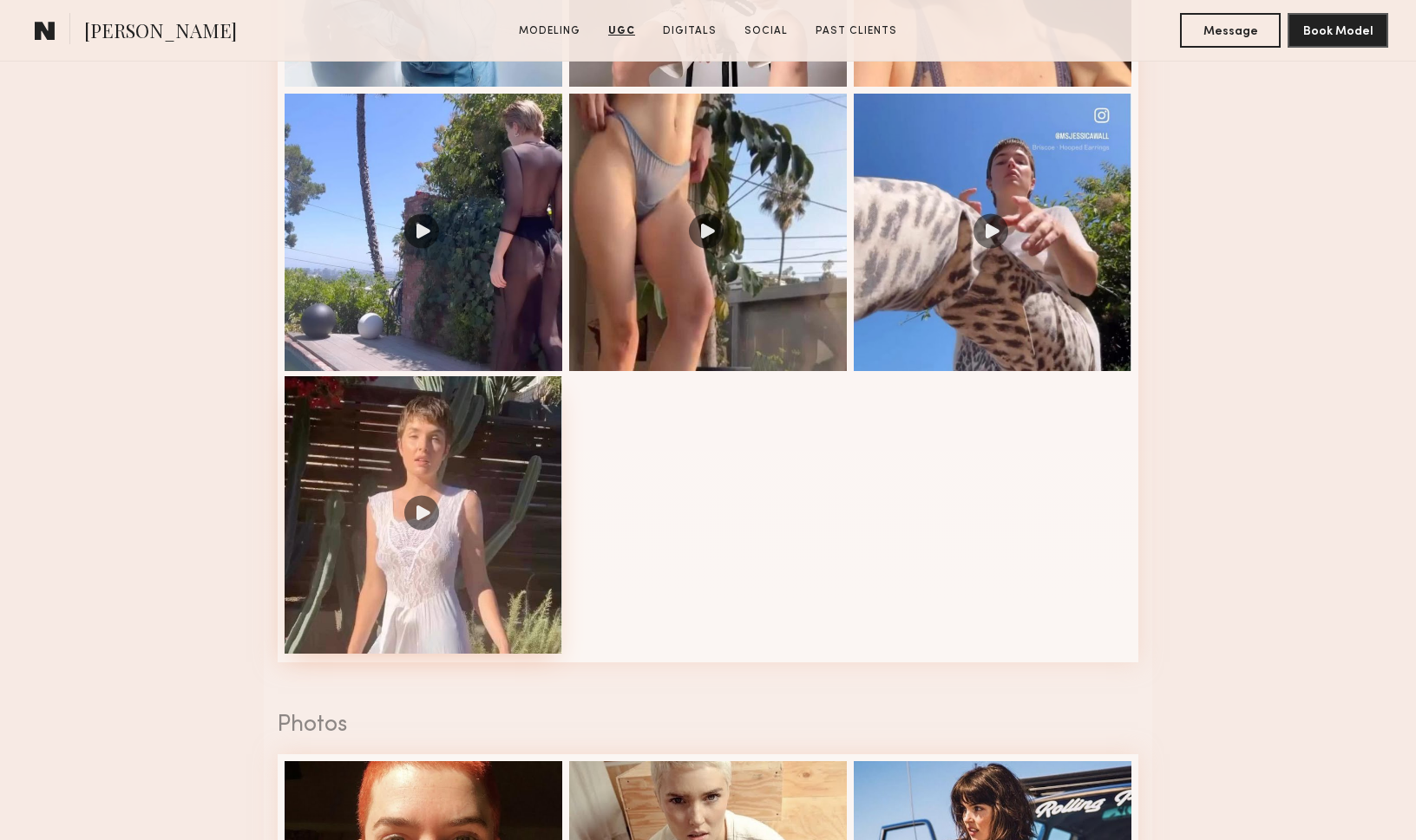
click at [531, 564] on div at bounding box center [423, 515] width 278 height 278
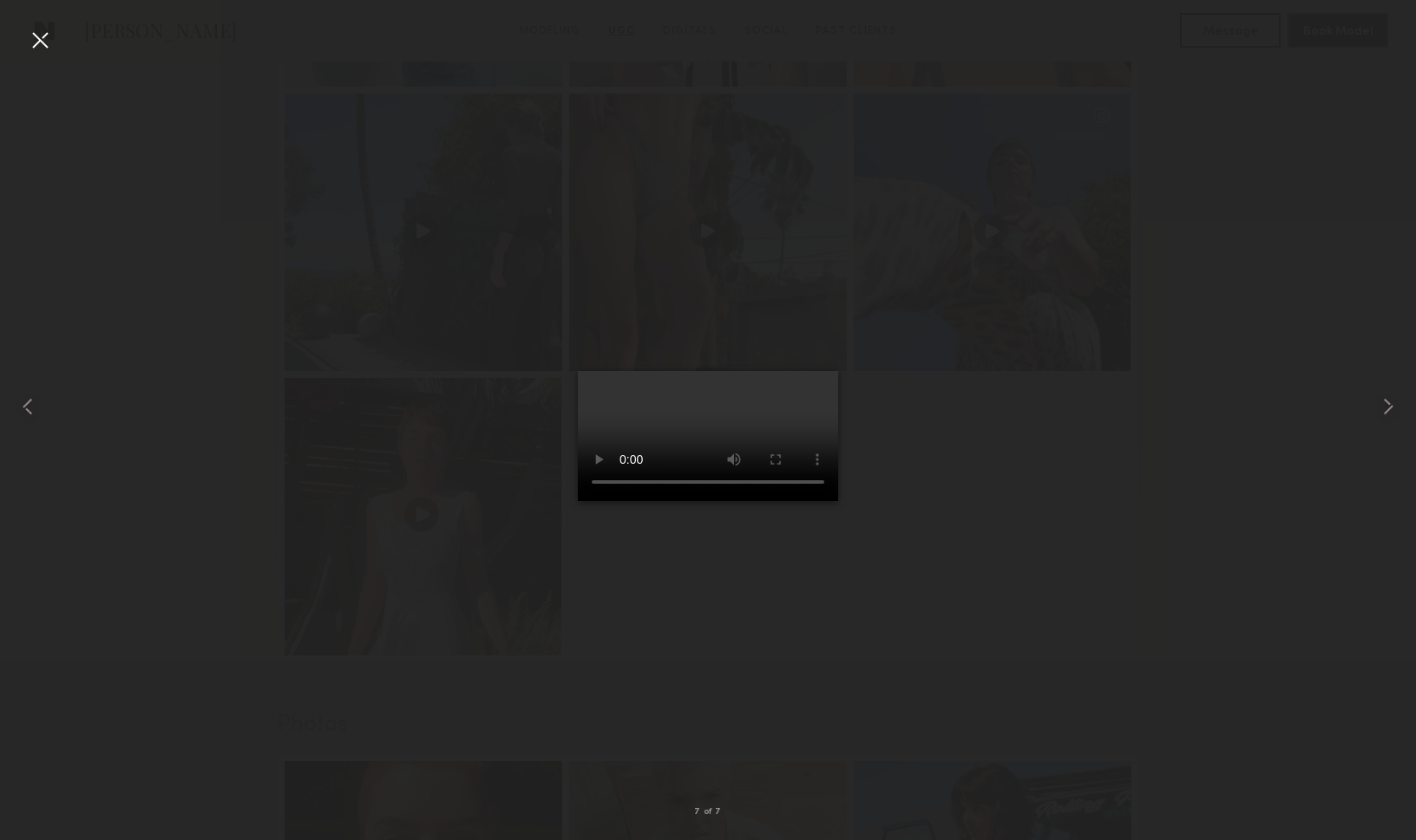
click at [185, 159] on div at bounding box center [708, 406] width 1416 height 757
click at [36, 40] on div at bounding box center [39, 39] width 28 height 28
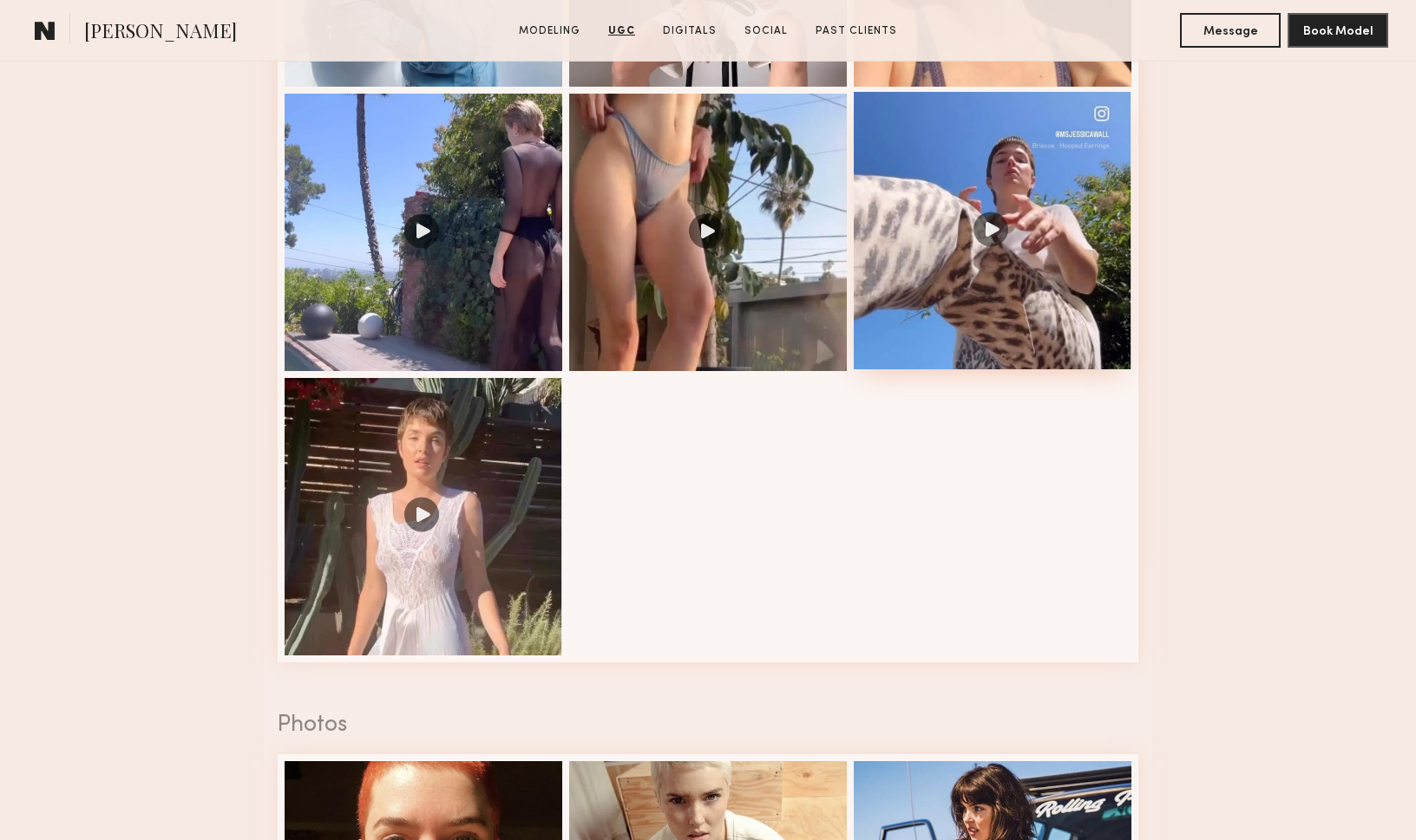
click at [984, 319] on div at bounding box center [993, 231] width 278 height 278
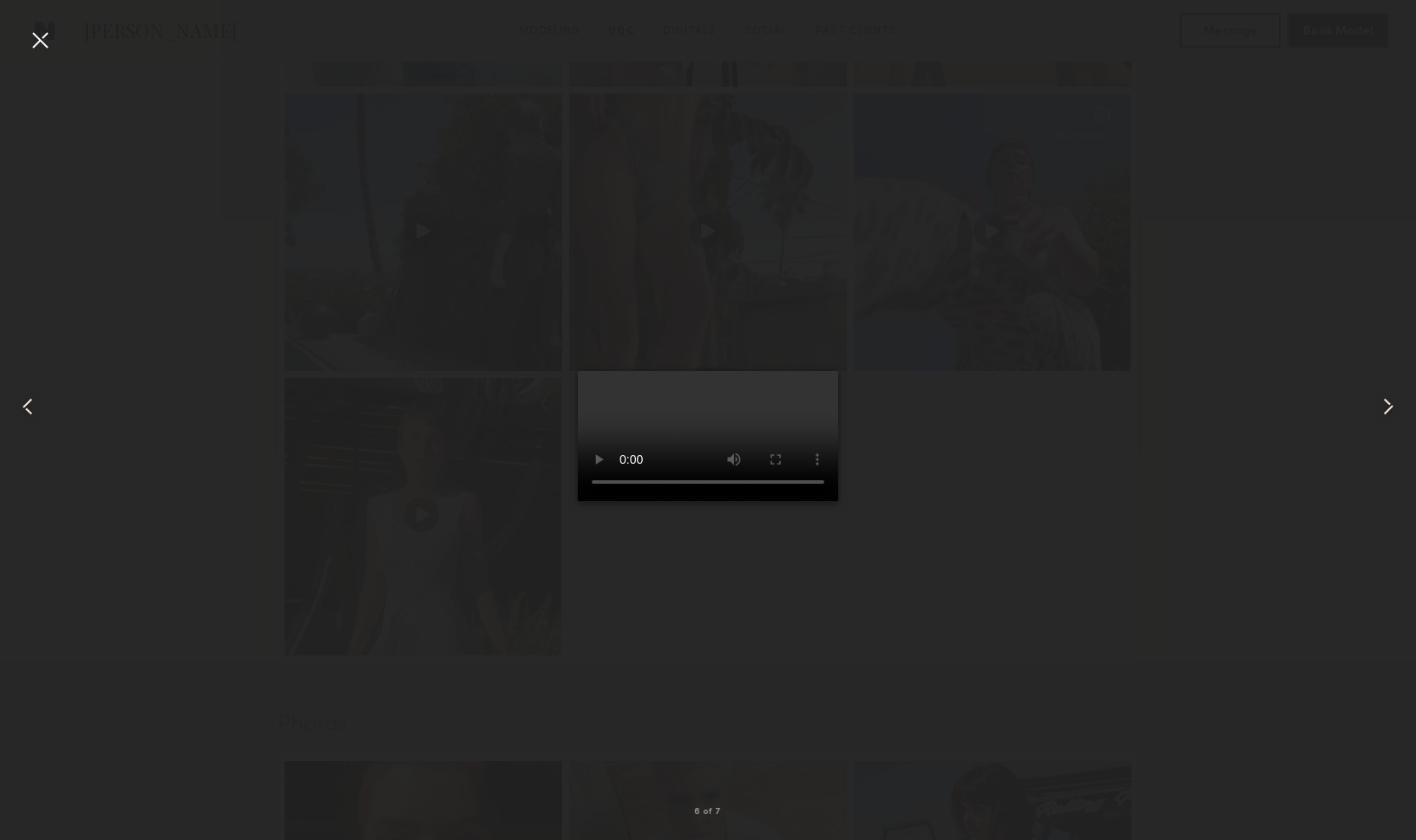
click at [43, 38] on div at bounding box center [39, 39] width 28 height 28
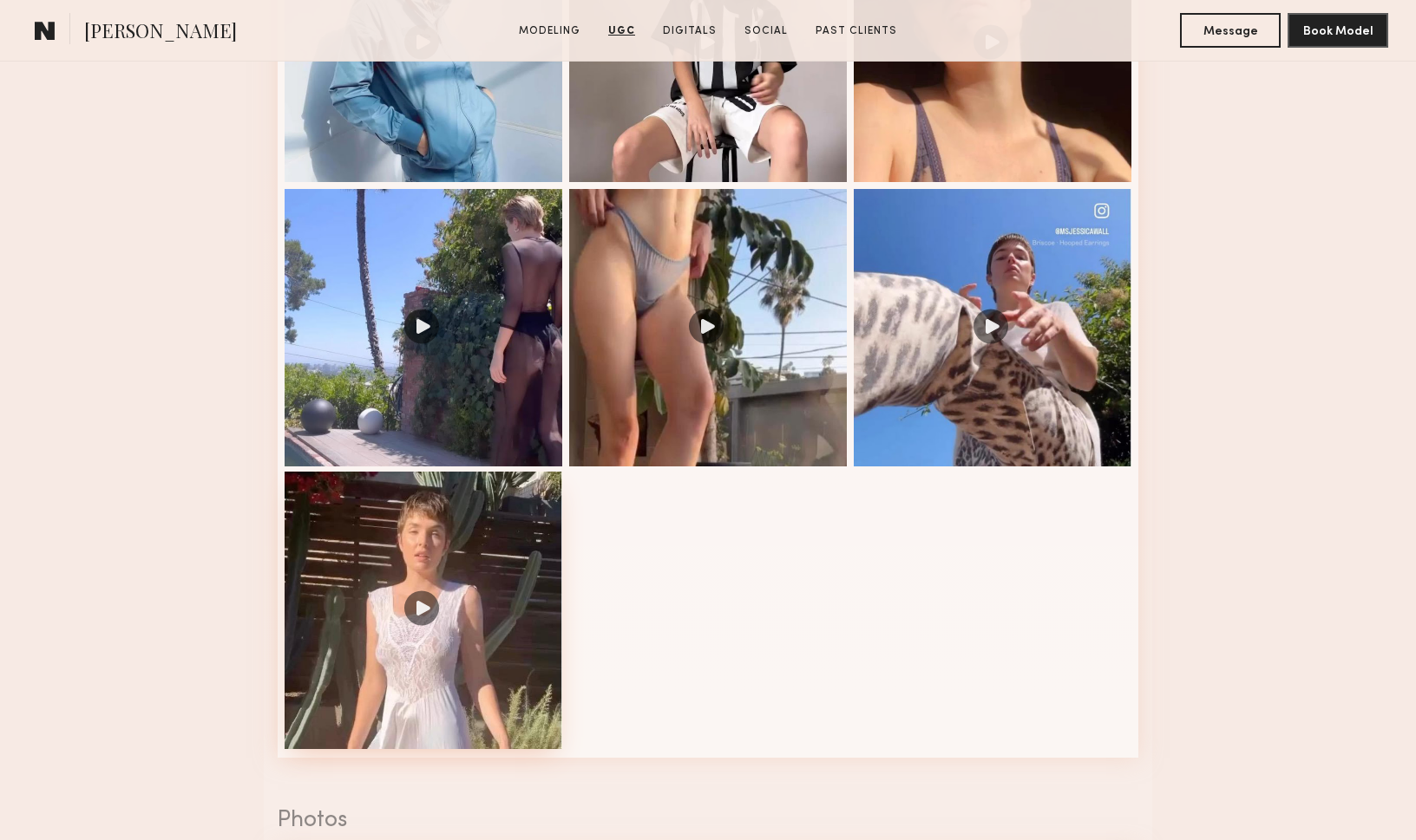
scroll to position [1959, 0]
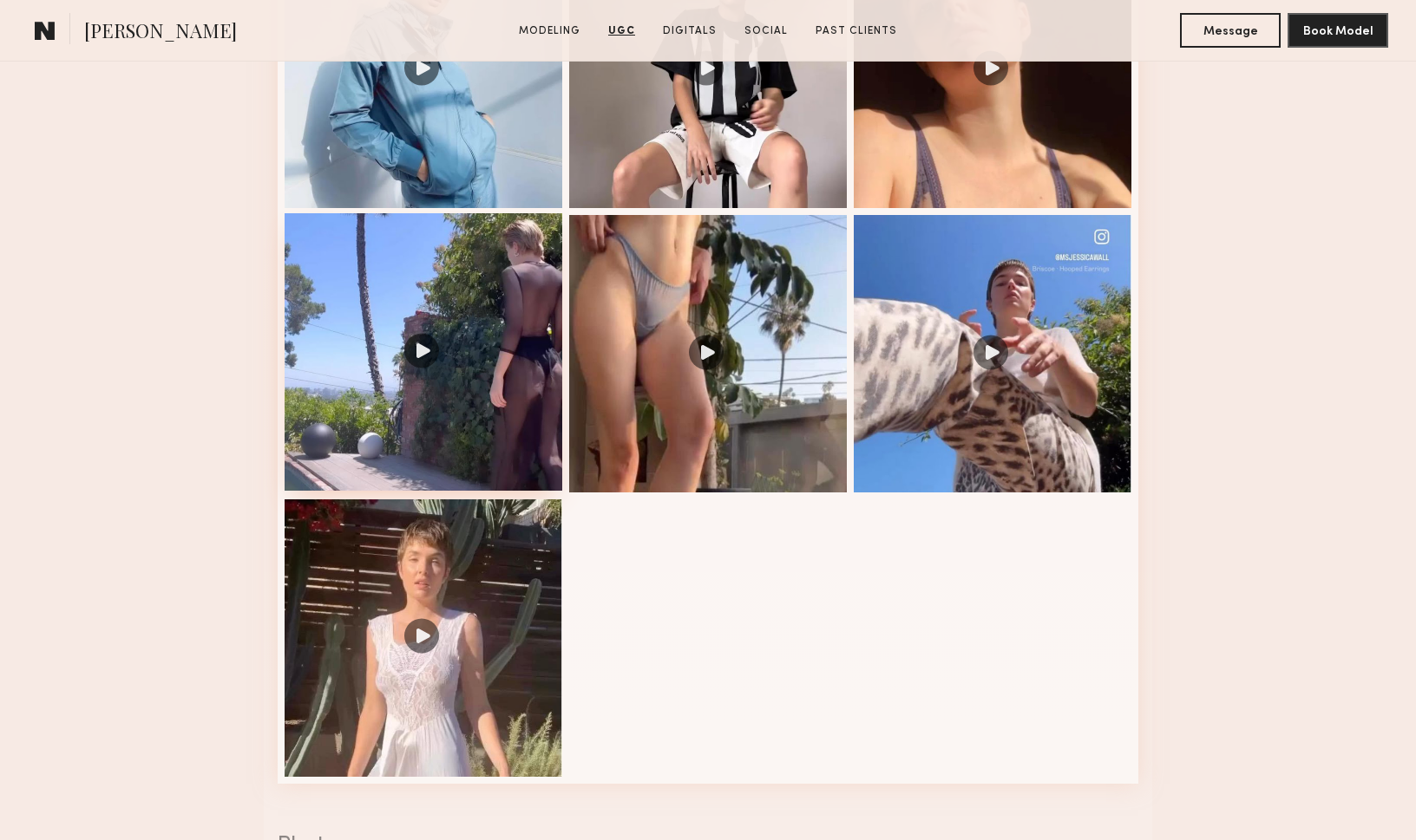
click at [480, 406] on div at bounding box center [423, 352] width 278 height 278
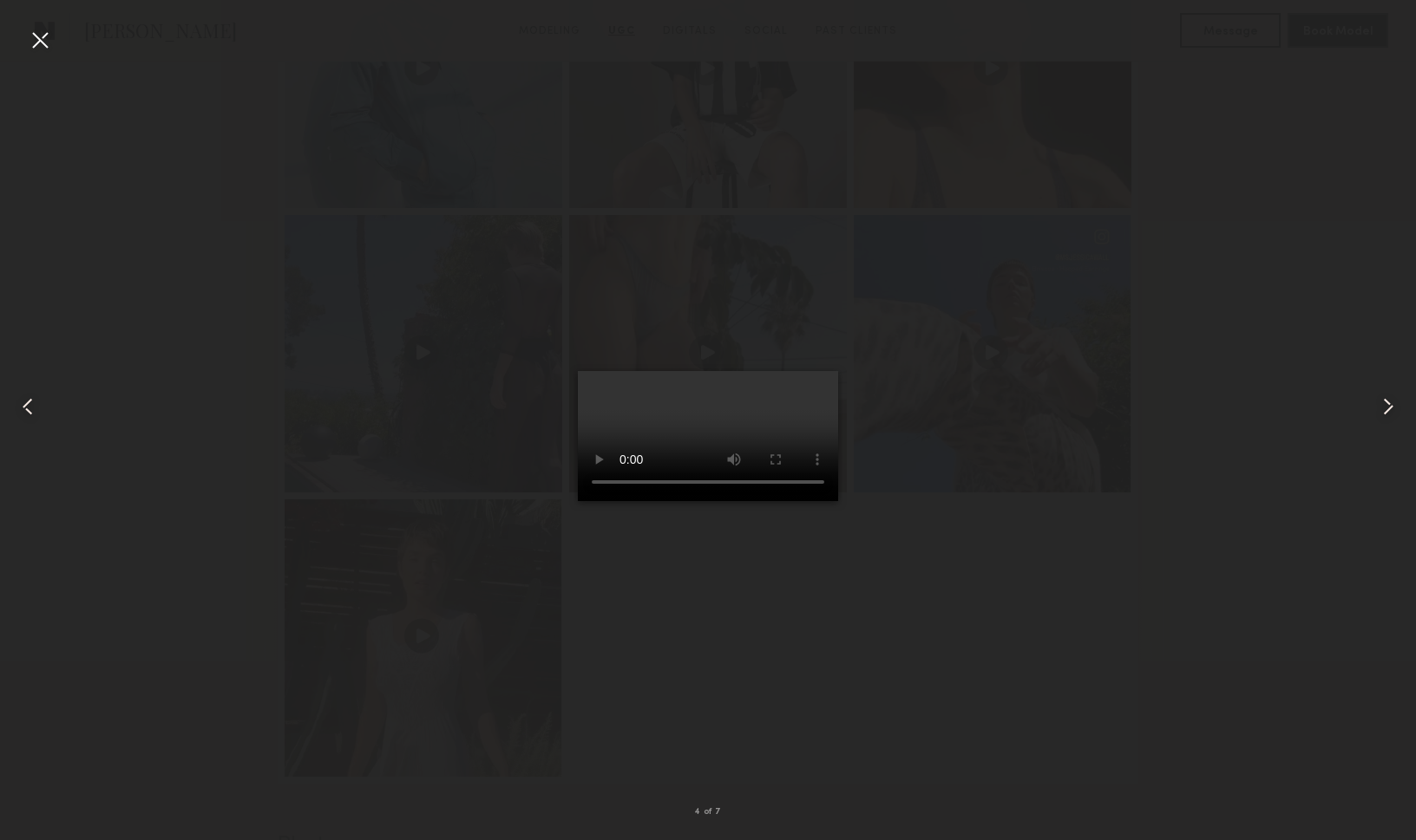
click at [215, 270] on div at bounding box center [708, 406] width 1416 height 757
click at [194, 280] on div at bounding box center [708, 406] width 1416 height 757
click at [33, 39] on div at bounding box center [39, 39] width 28 height 28
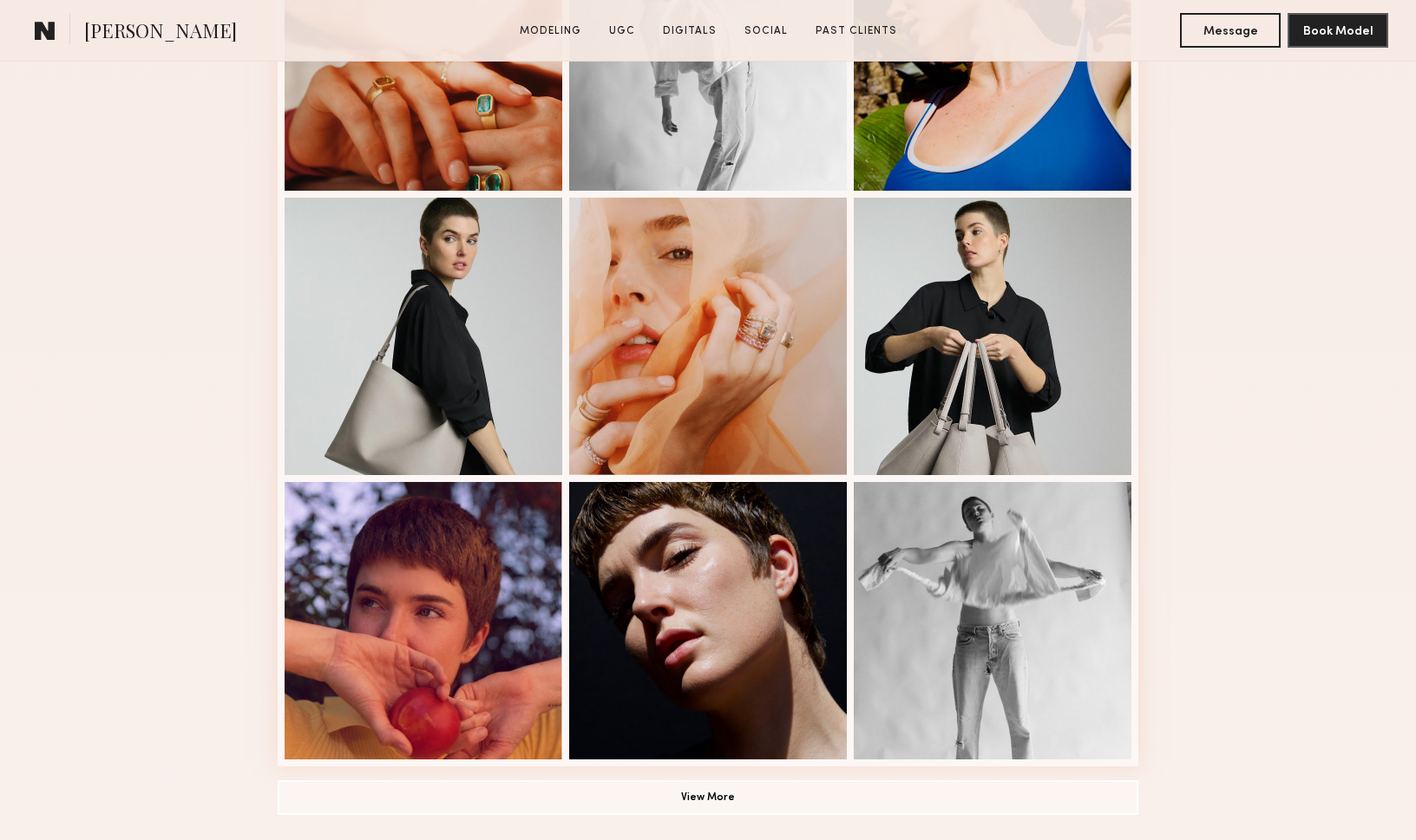
scroll to position [993, 0]
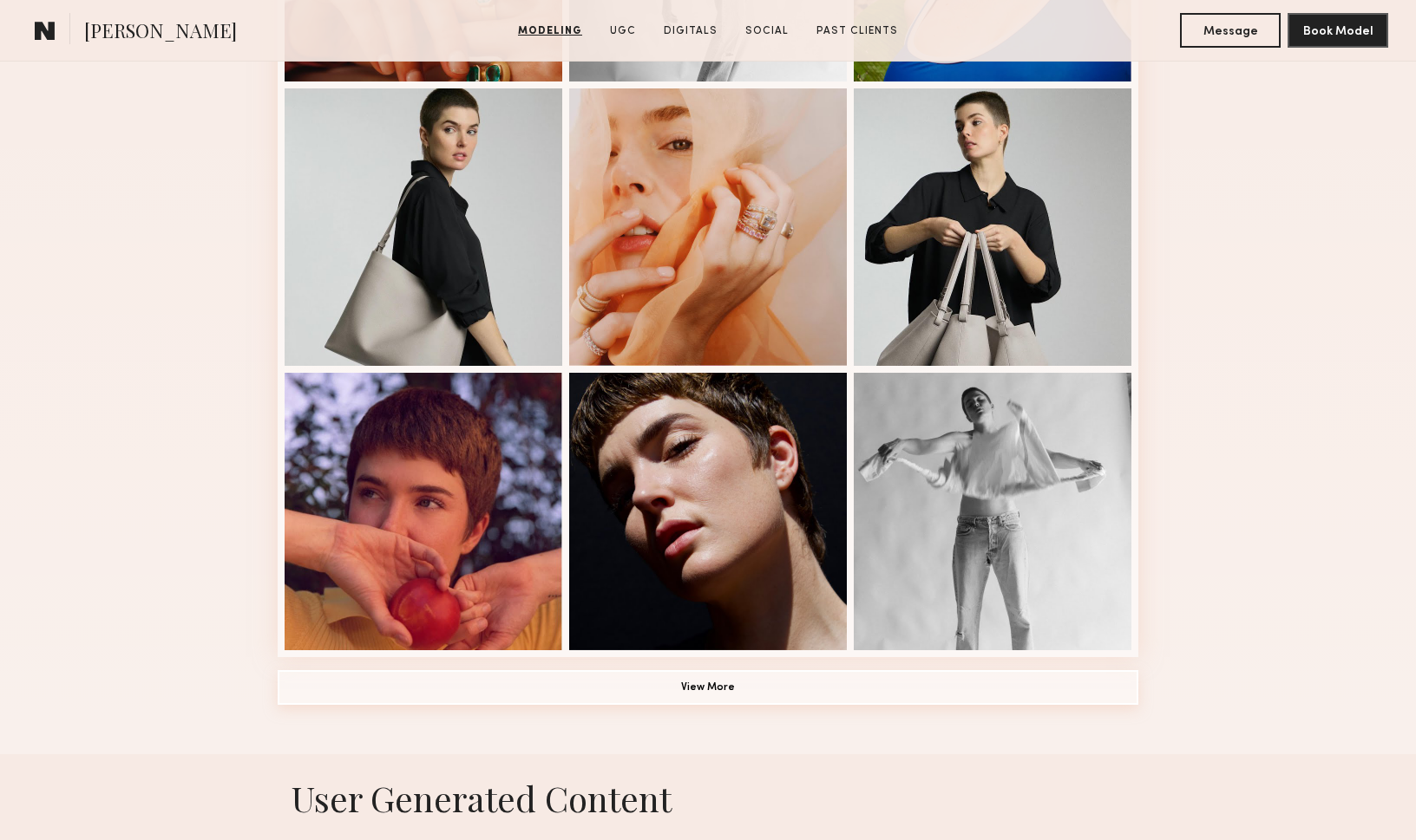
click at [764, 695] on button "View More" at bounding box center [708, 688] width 861 height 35
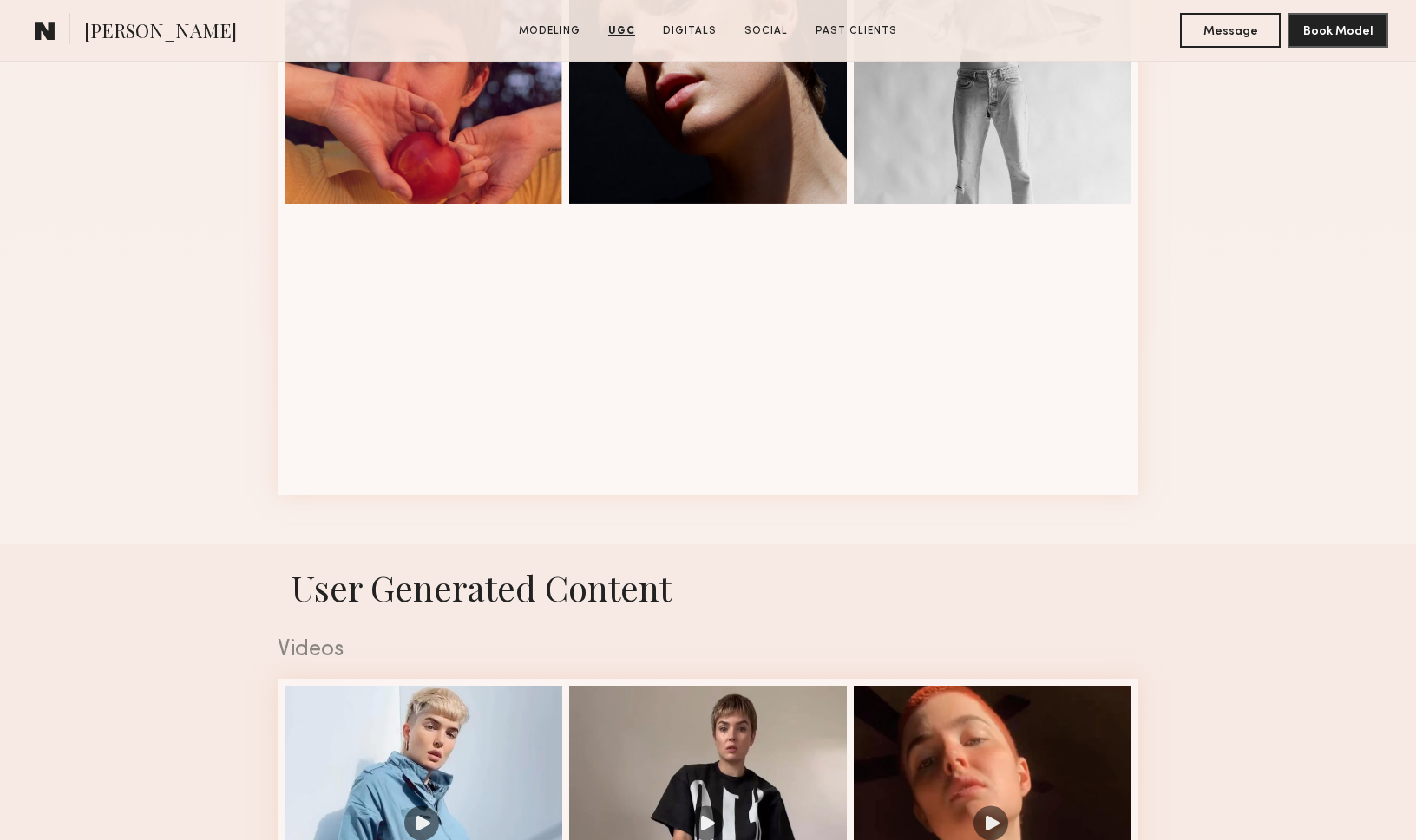
scroll to position [828, 0]
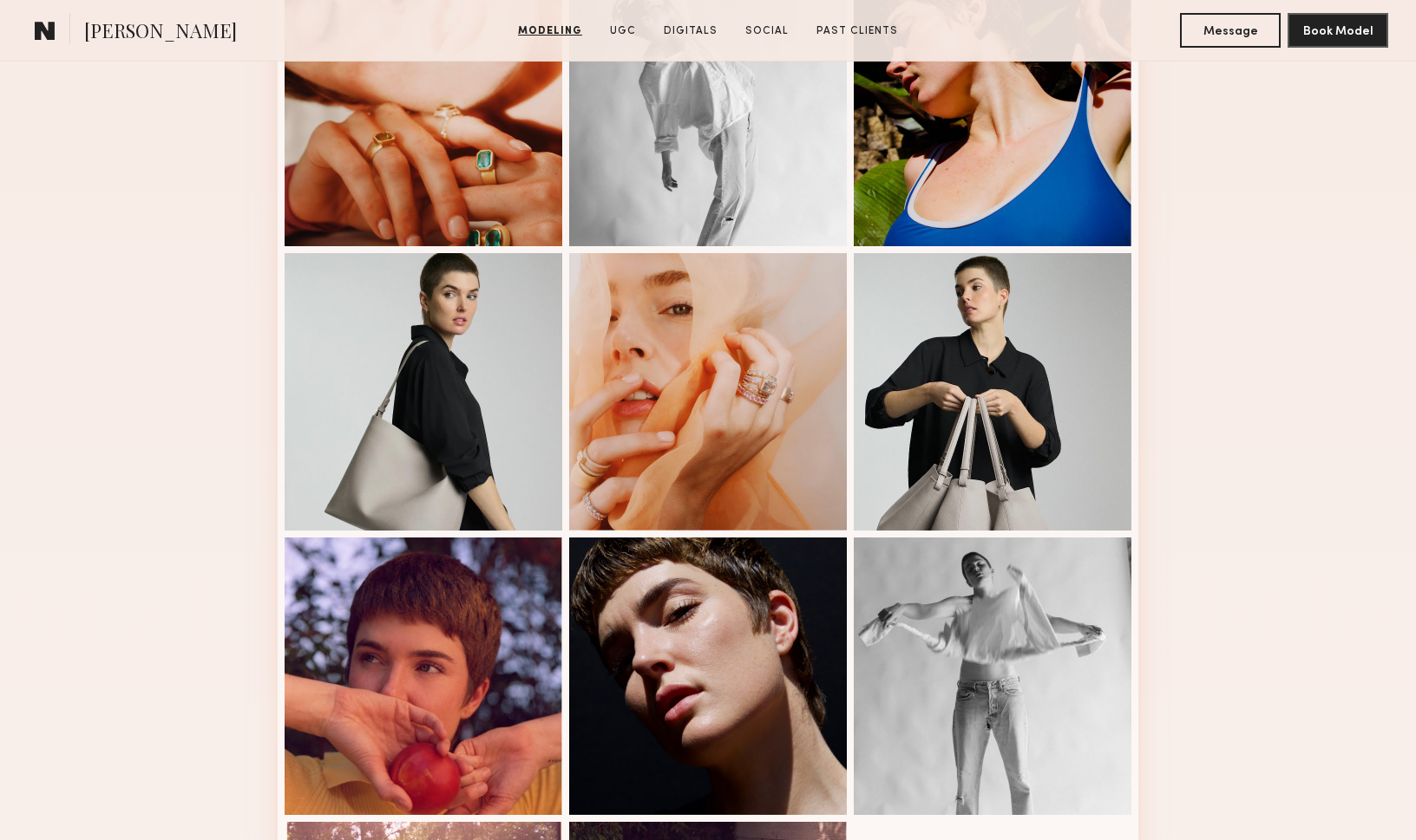
click at [119, 27] on span "[PERSON_NAME]" at bounding box center [161, 32] width 152 height 30
click at [47, 33] on common-icon at bounding box center [45, 30] width 21 height 22
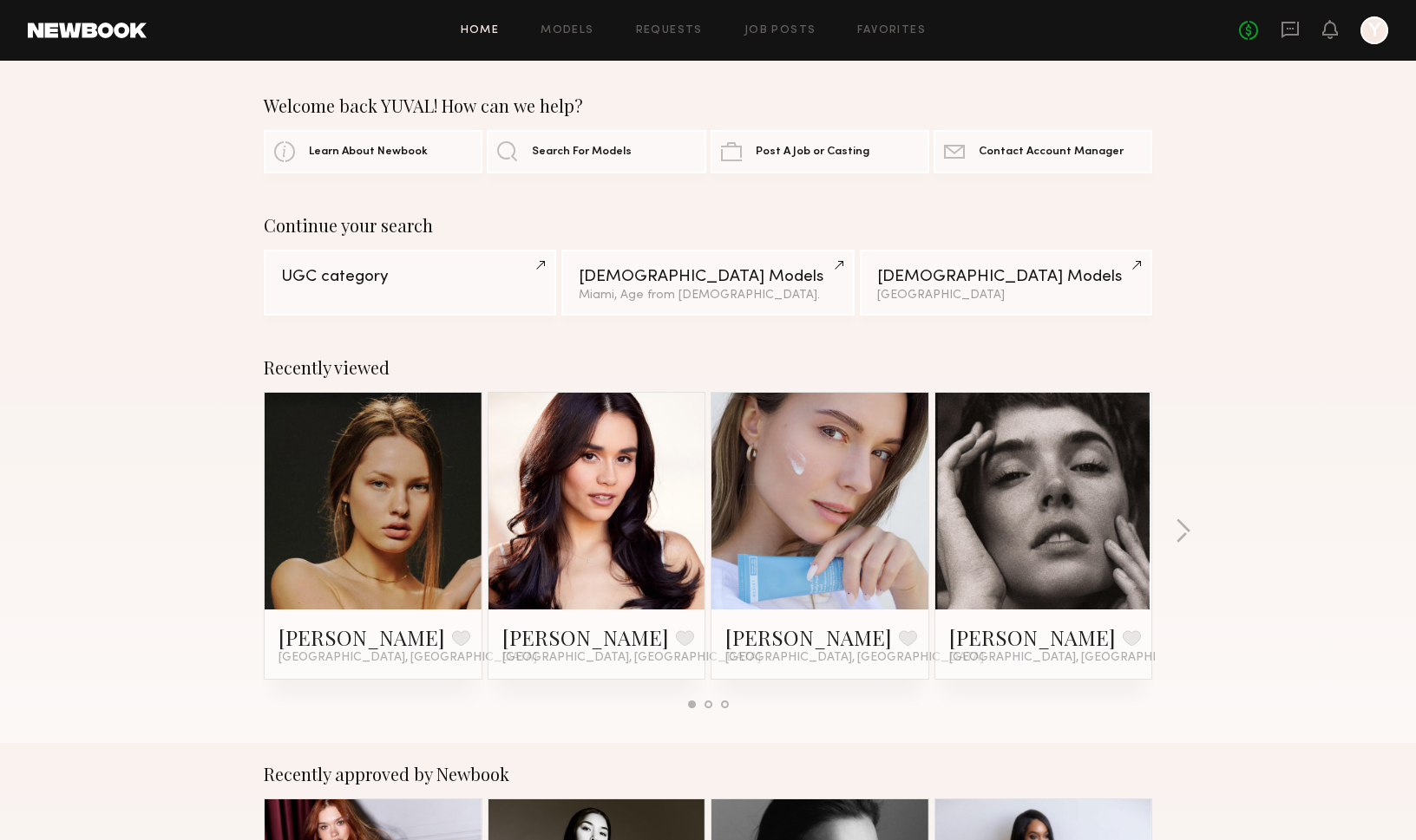
click at [800, 36] on div "Home Models Requests Job Posts Favorites Sign Out No fees up to $5,000 Y" at bounding box center [767, 30] width 1241 height 28
click at [1297, 35] on icon at bounding box center [1290, 30] width 17 height 16
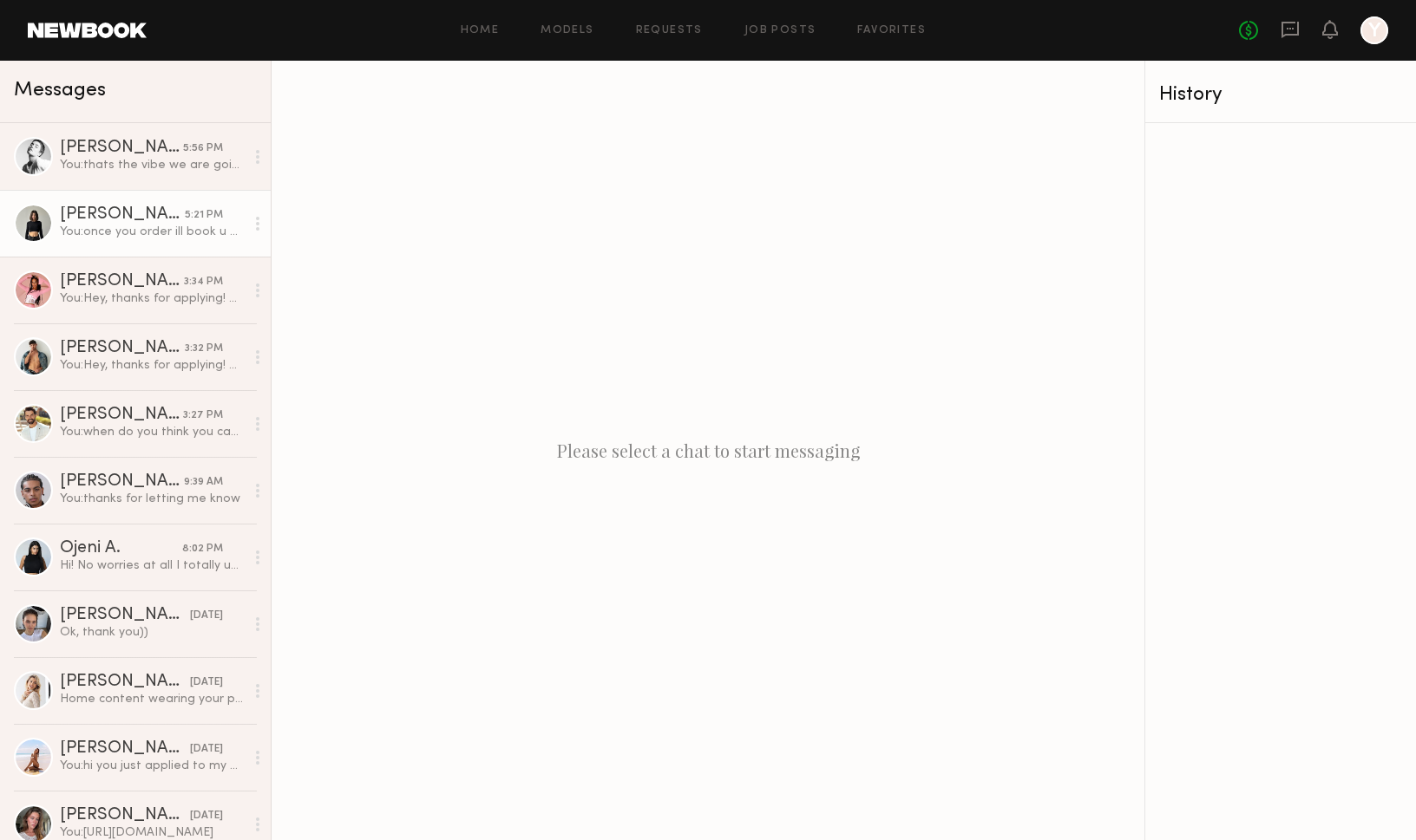
click at [128, 235] on div "You: once you order ill book u on the app" at bounding box center [152, 232] width 185 height 16
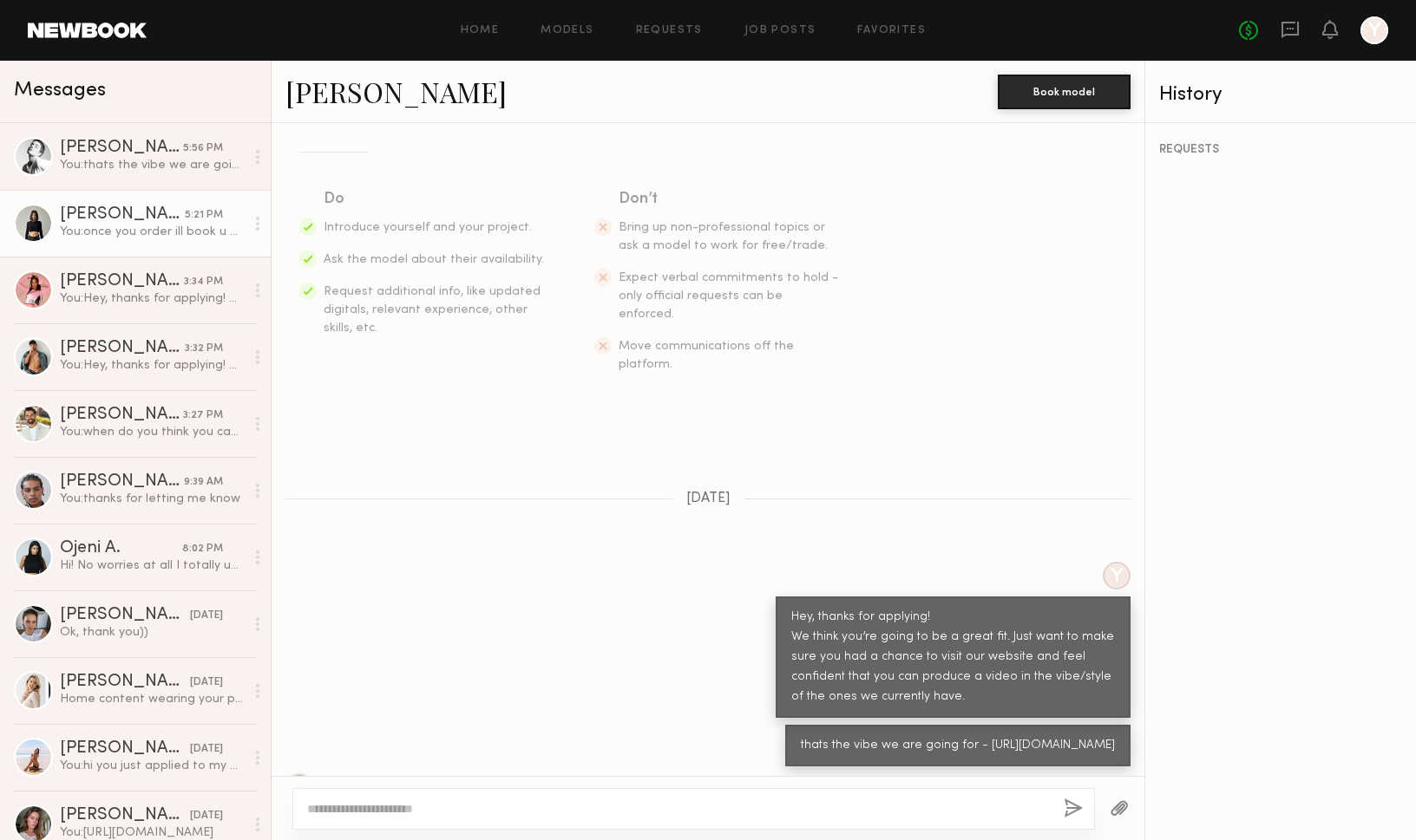
scroll to position [301, 0]
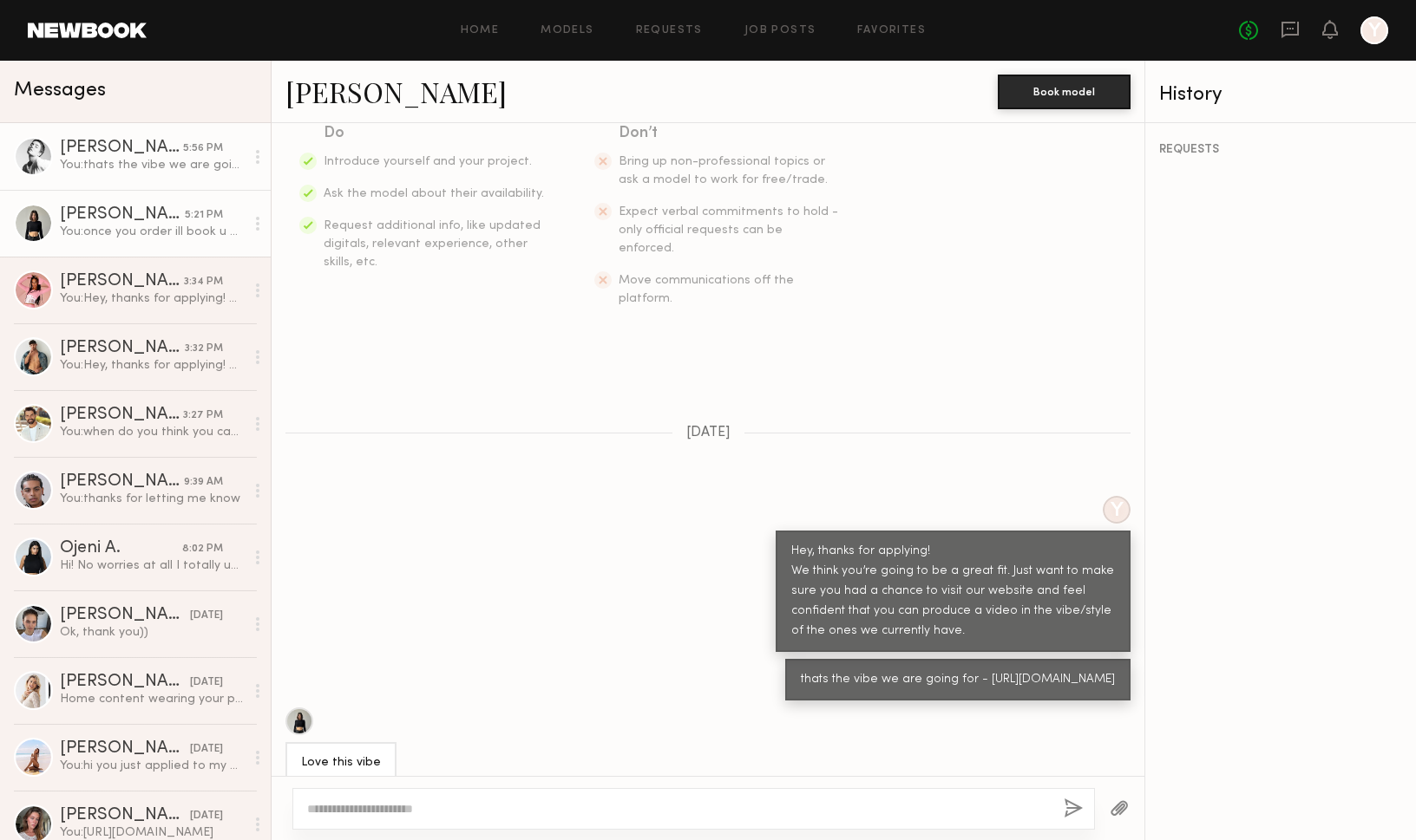
click at [115, 165] on div "You: thats the vibe we are going for - https://www.instagram.com/reel/DE8CVwNym…" at bounding box center [152, 165] width 185 height 16
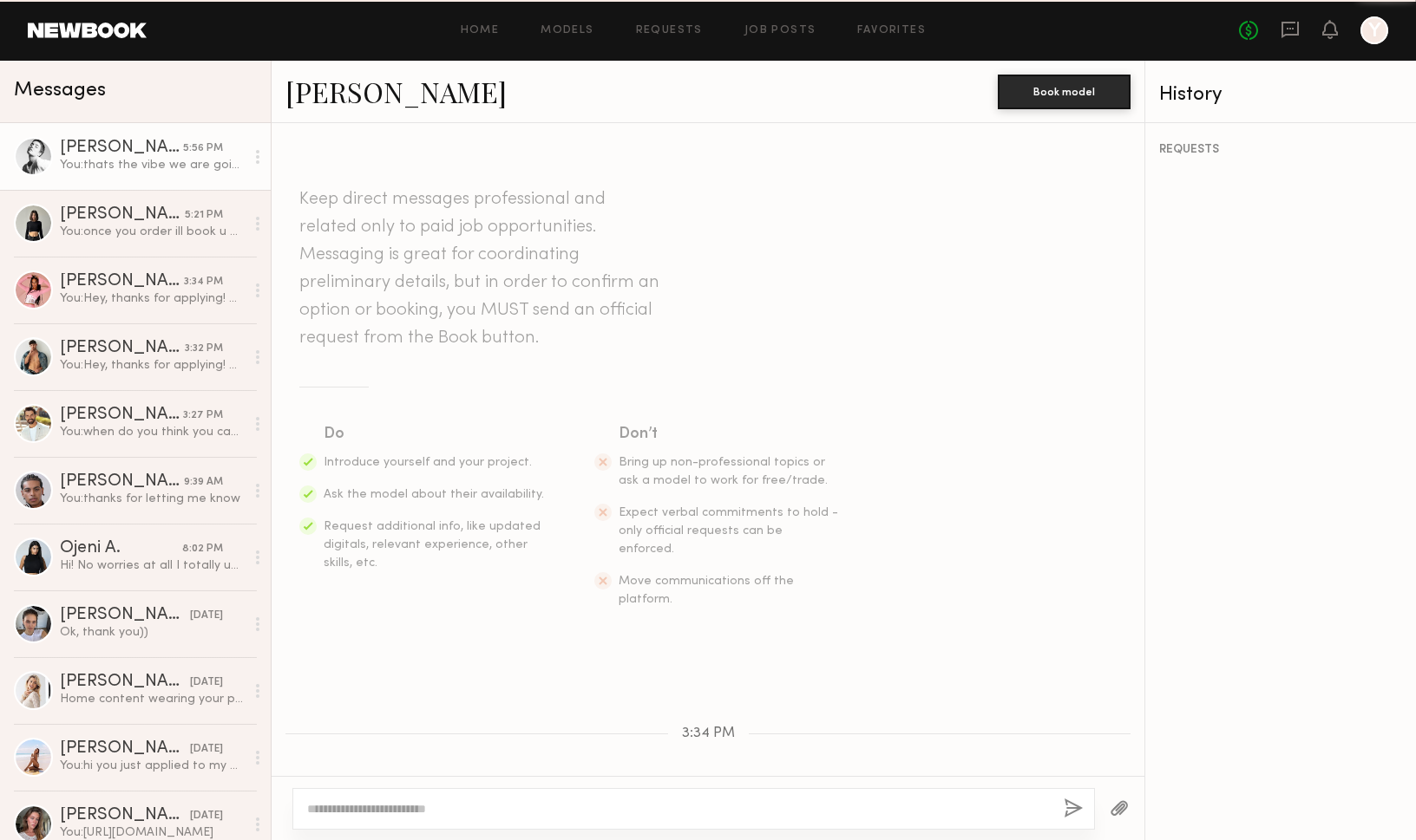
scroll to position [488, 0]
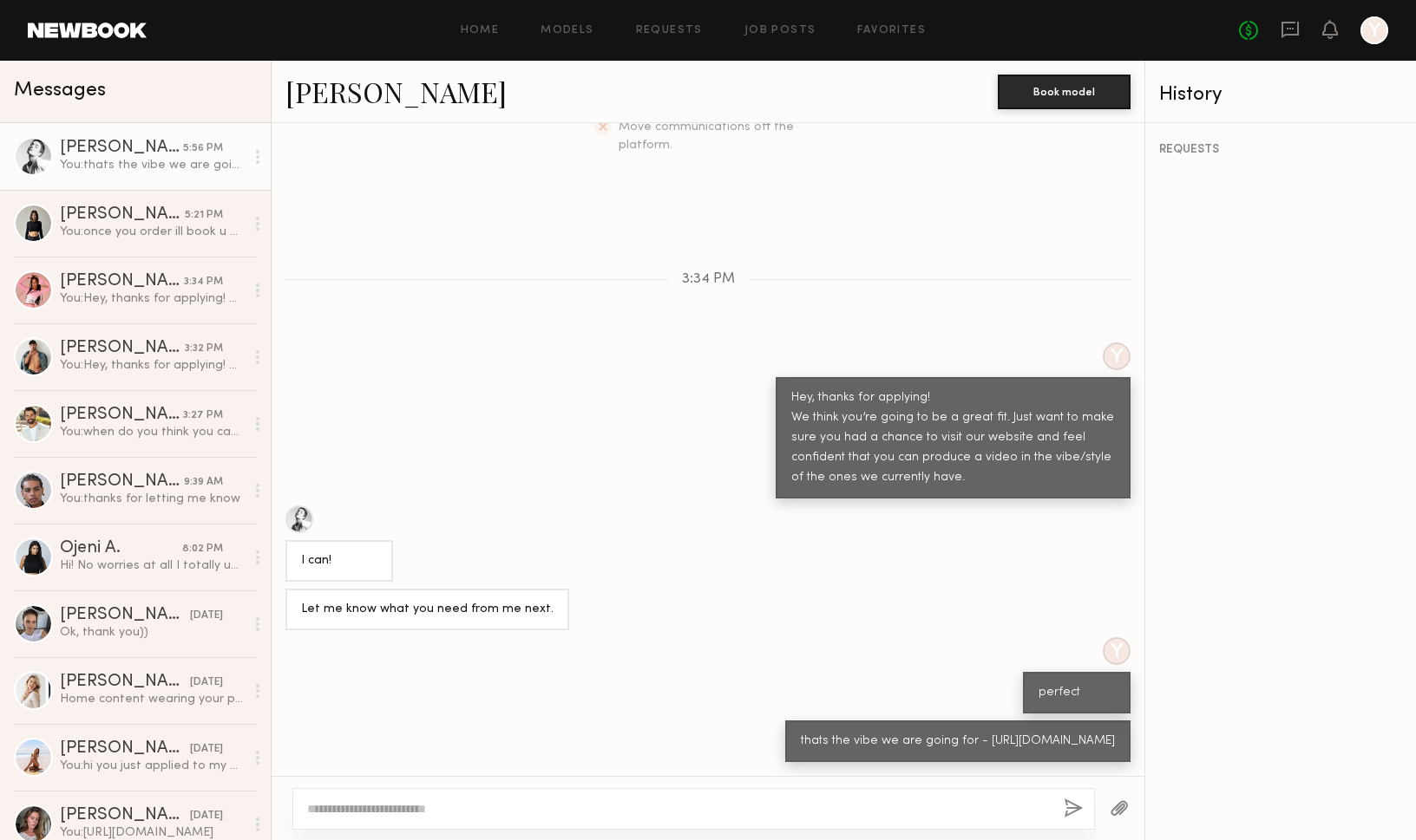
click at [661, 810] on textarea at bounding box center [678, 809] width 743 height 17
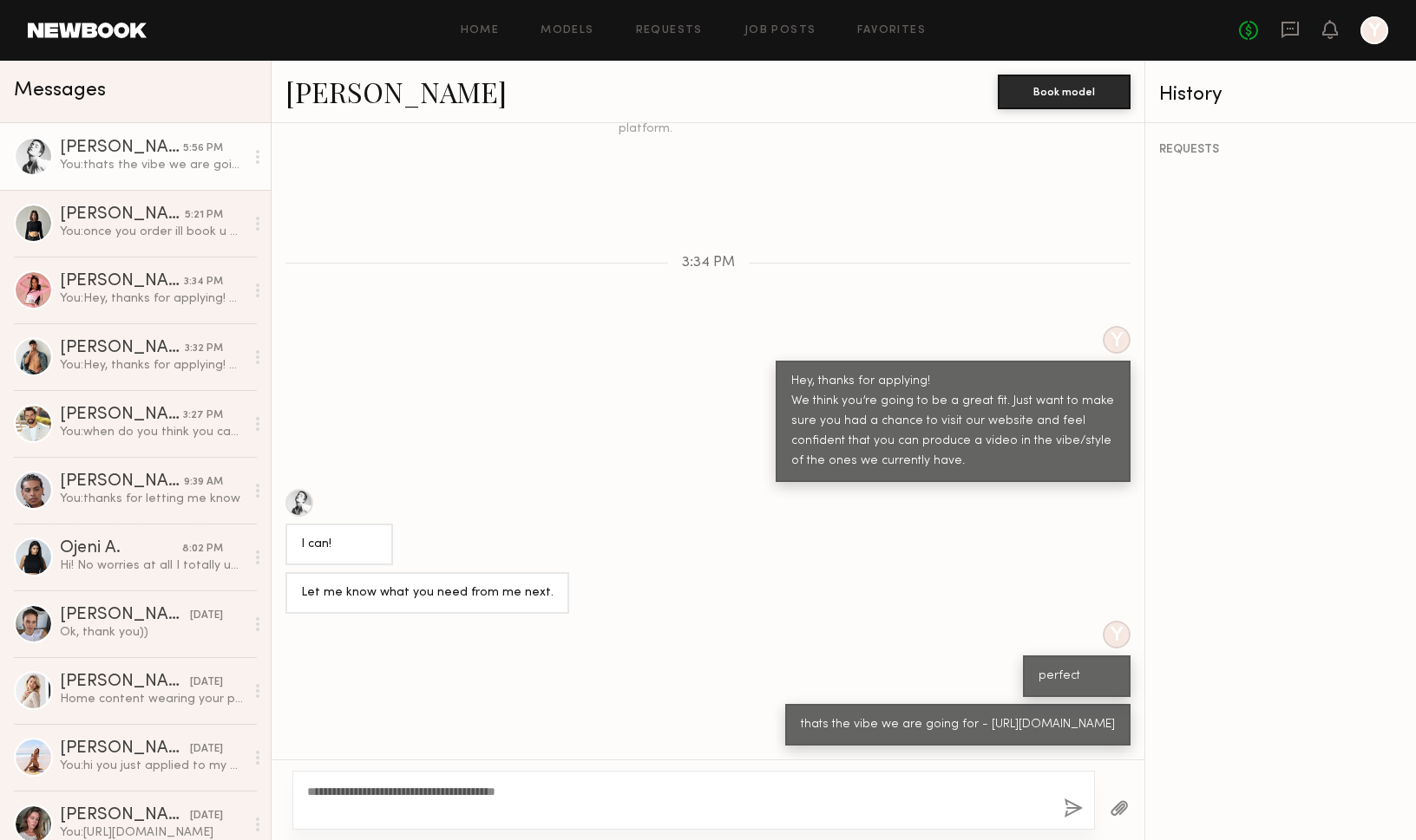
type textarea "**********"
drag, startPoint x: 1070, startPoint y: 811, endPoint x: 477, endPoint y: 716, distance: 600.6
click at [477, 716] on div "Keep direct messages professional and related only to paid job opportunities. M…" at bounding box center [708, 481] width 873 height 717
drag, startPoint x: 510, startPoint y: 790, endPoint x: 272, endPoint y: 758, distance: 240.1
click at [272, 758] on div "Keep direct messages professional and related only to paid job opportunities. M…" at bounding box center [708, 481] width 873 height 717
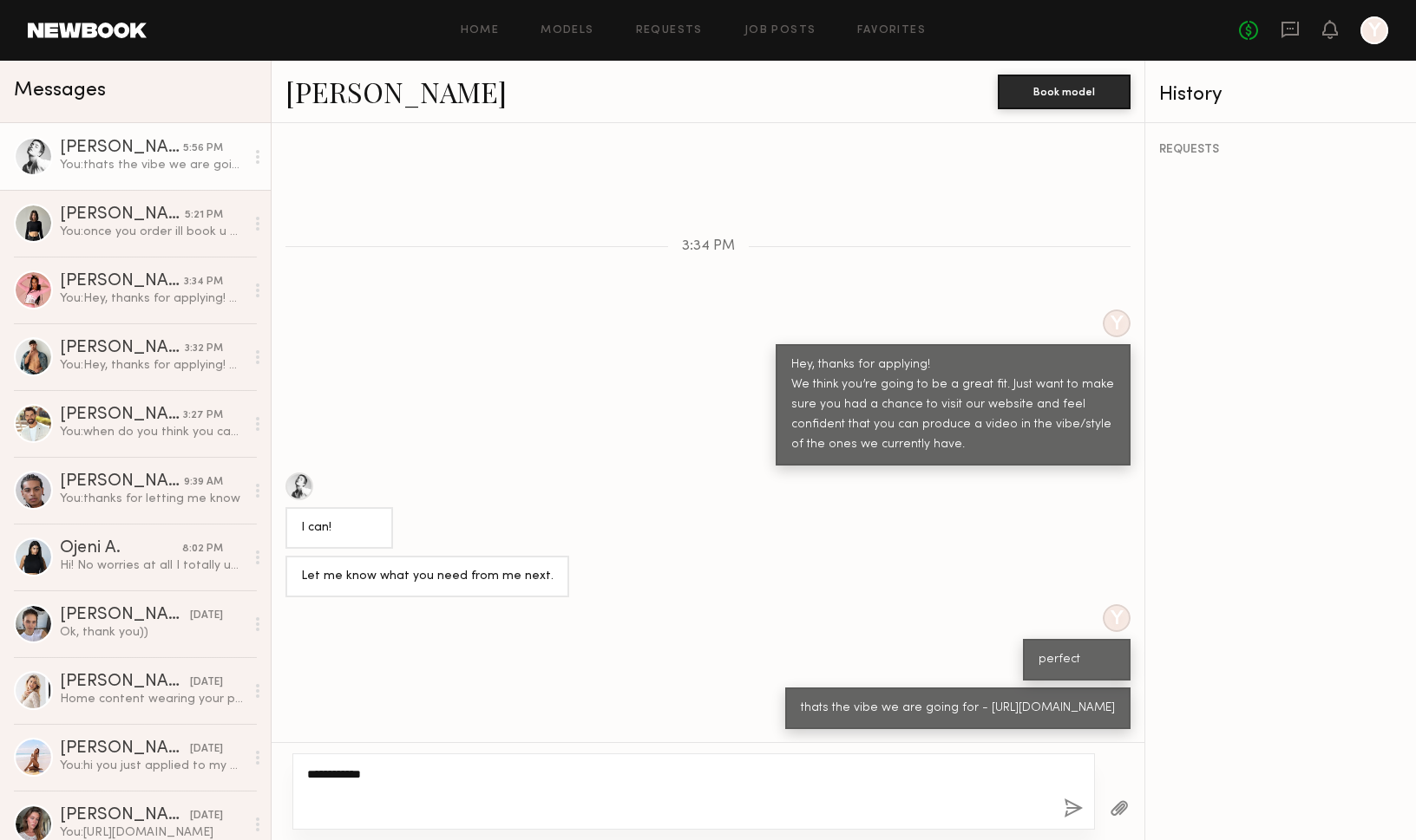
type textarea "**********"
click at [1073, 802] on button "button" at bounding box center [1073, 810] width 19 height 22
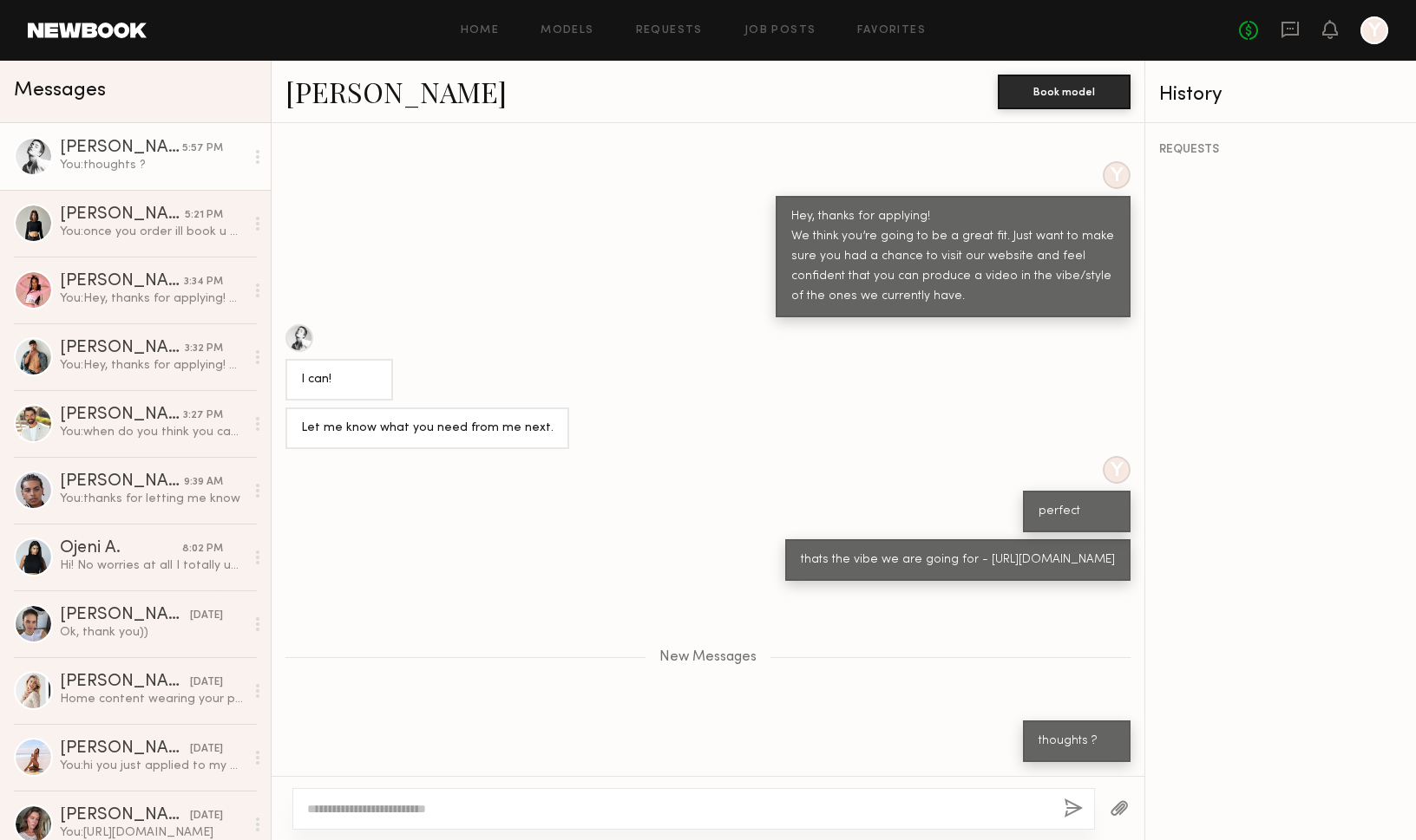
scroll to position [668, 0]
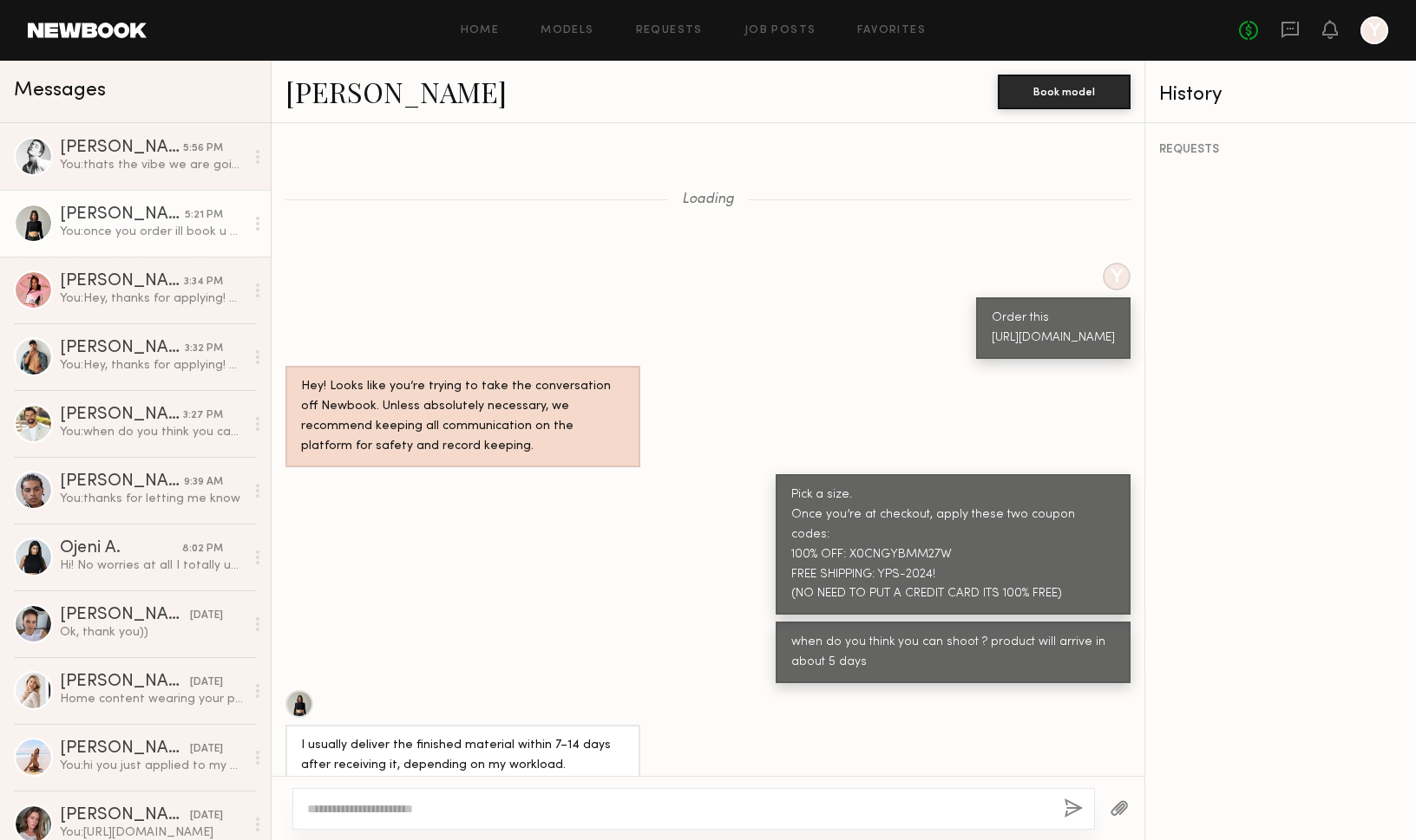
scroll to position [1141, 0]
